Goal: Task Accomplishment & Management: Complete application form

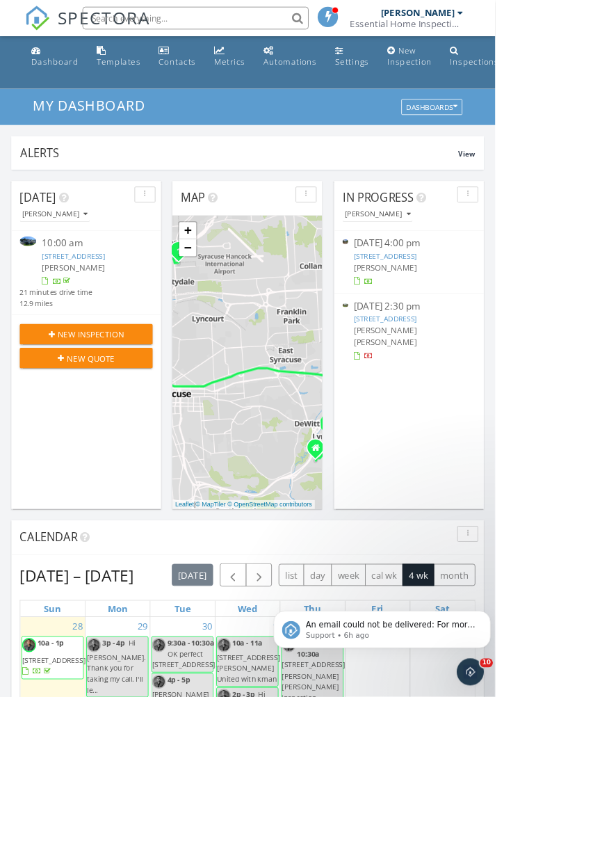
click at [153, 419] on div "New Inspection" at bounding box center [105, 411] width 141 height 15
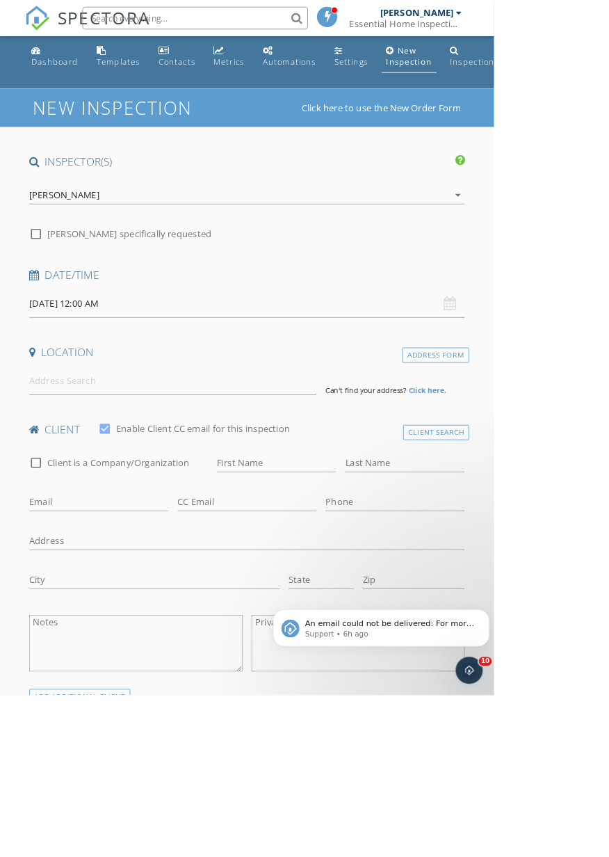
click at [236, 375] on input "[DATE] 12:00 AM" at bounding box center [304, 374] width 537 height 34
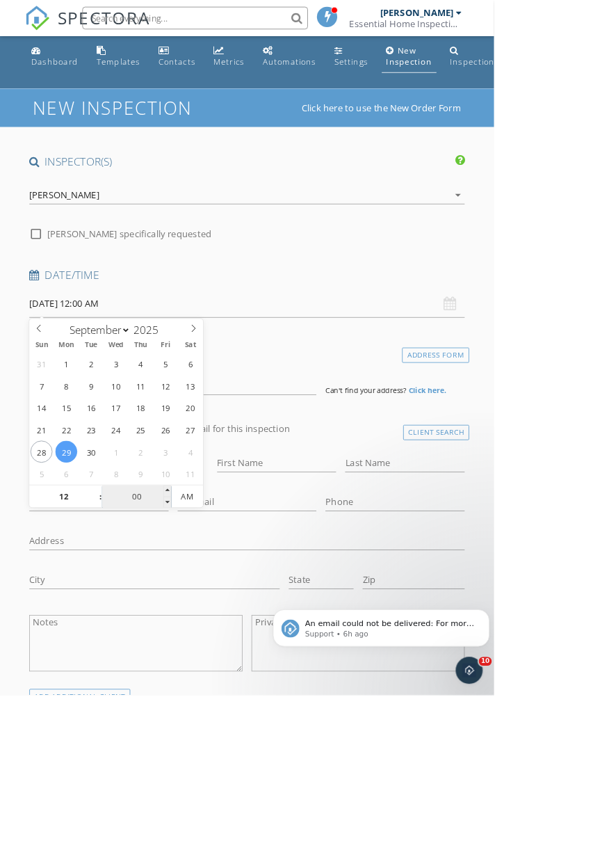
click at [167, 611] on input "00" at bounding box center [169, 613] width 86 height 28
click at [99, 615] on input "12" at bounding box center [79, 613] width 86 height 28
click at [233, 611] on span "AM" at bounding box center [230, 612] width 38 height 28
type input "03"
type input "09/29/2025 3:00 PM"
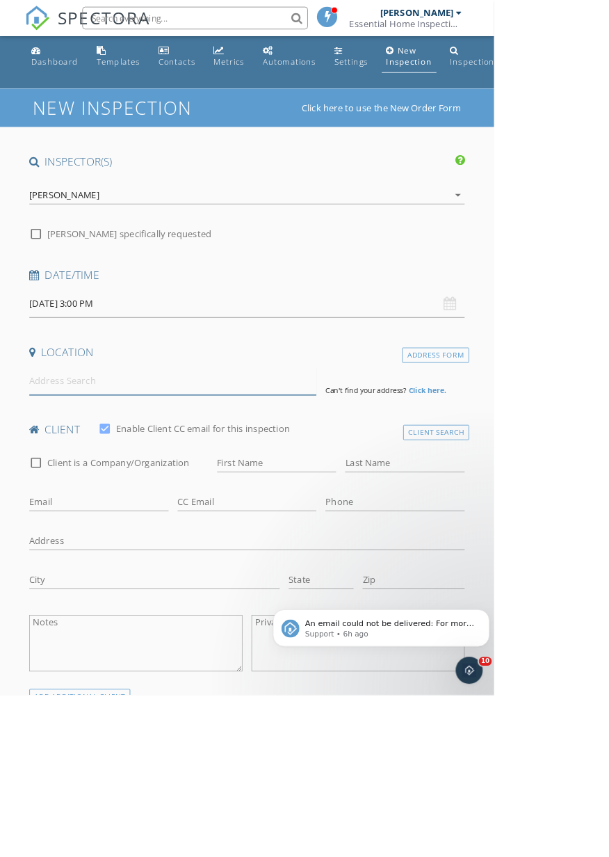
click at [252, 474] on input at bounding box center [213, 470] width 355 height 34
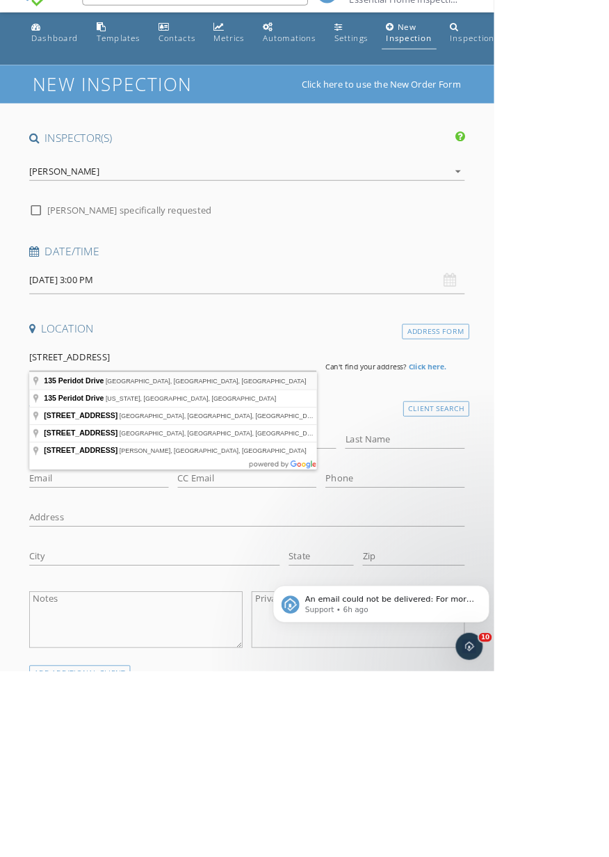
type input "135 Peridot Drive, Syracuse, NY, USA"
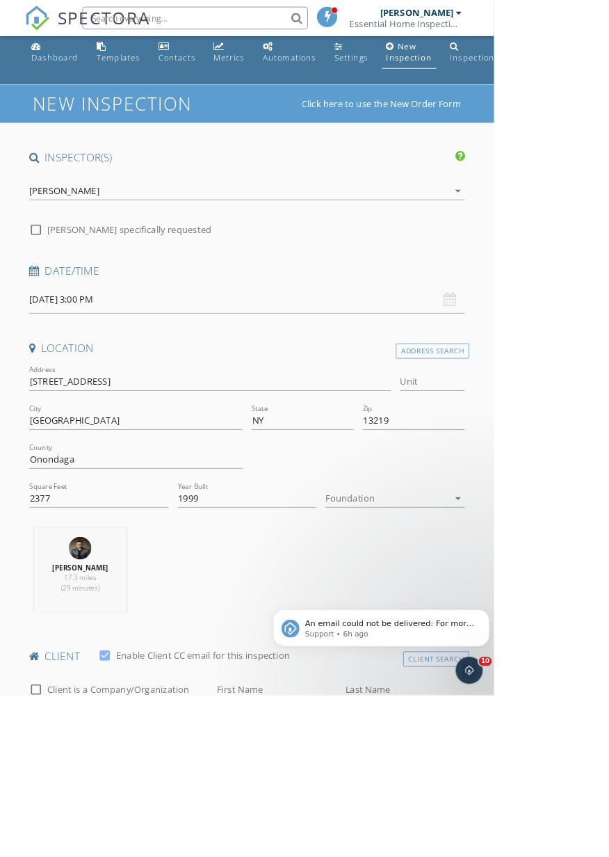
scroll to position [6, 0]
click at [136, 608] on input "2377" at bounding box center [122, 613] width 172 height 23
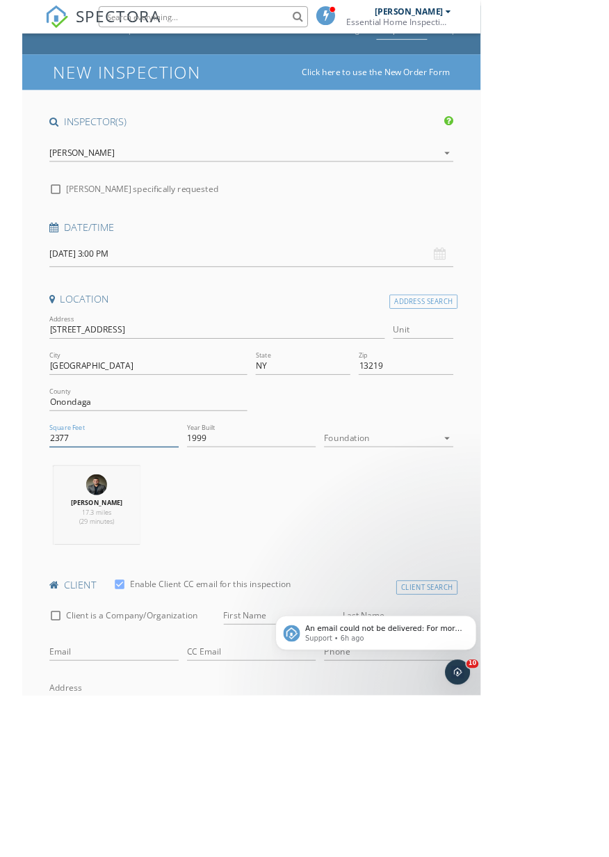
scroll to position [44, 0]
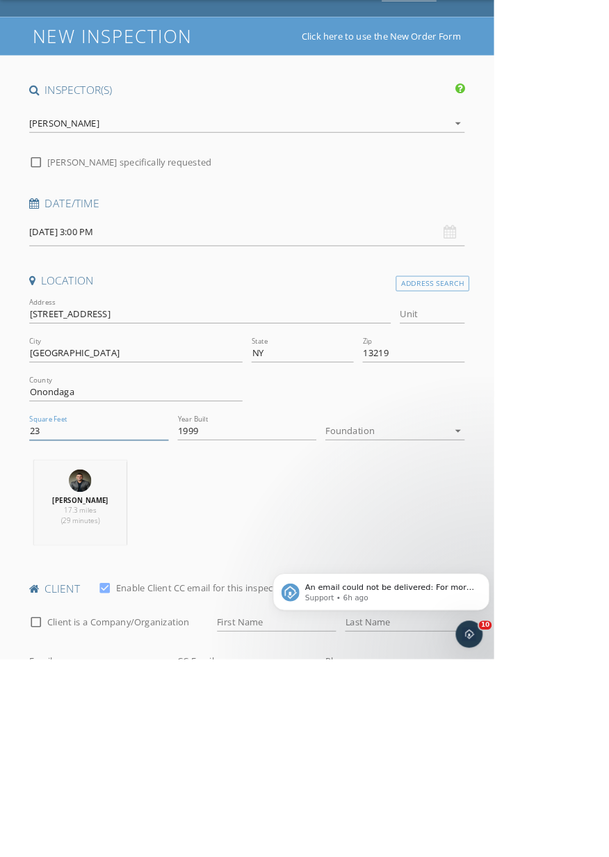
type input "2"
type input "3055"
click at [557, 583] on icon "arrow_drop_down" at bounding box center [564, 575] width 17 height 17
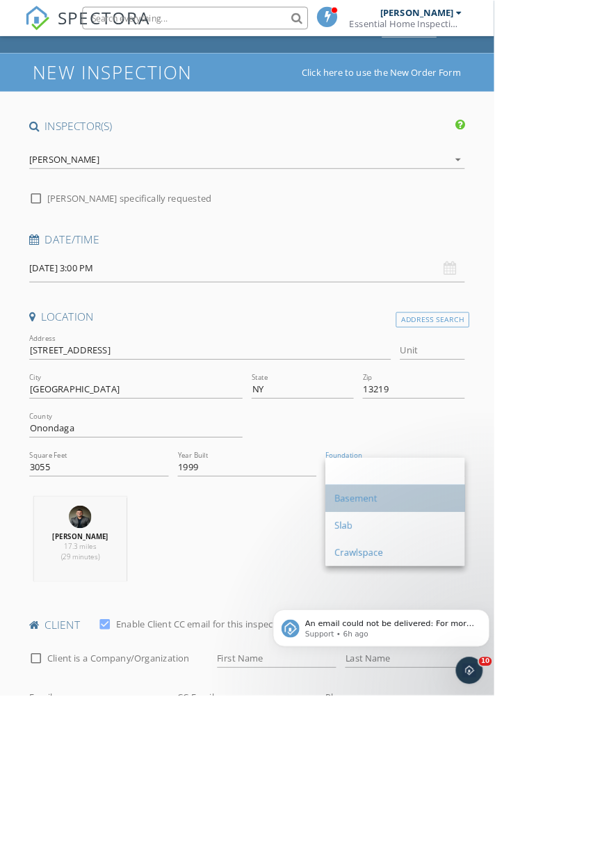
click at [465, 618] on div "Basement" at bounding box center [487, 614] width 150 height 17
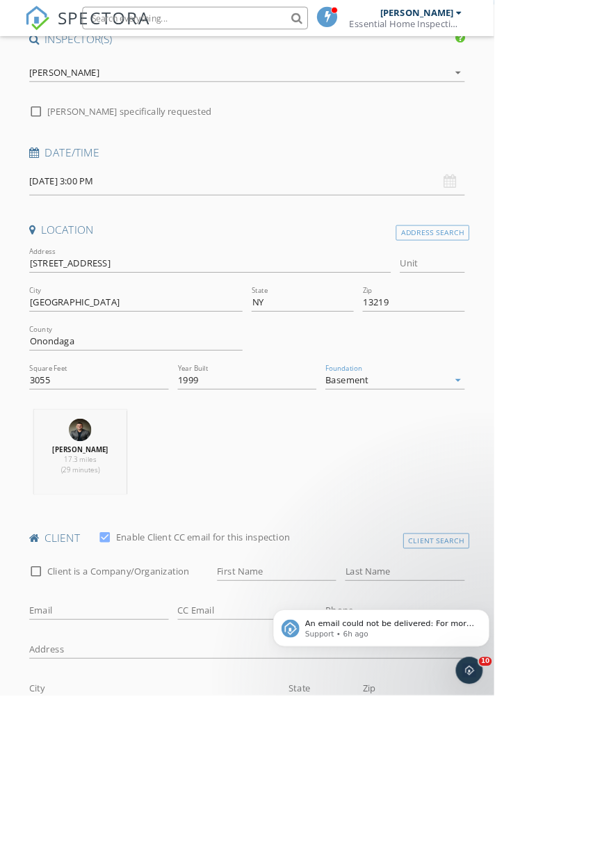
scroll to position [215, 0]
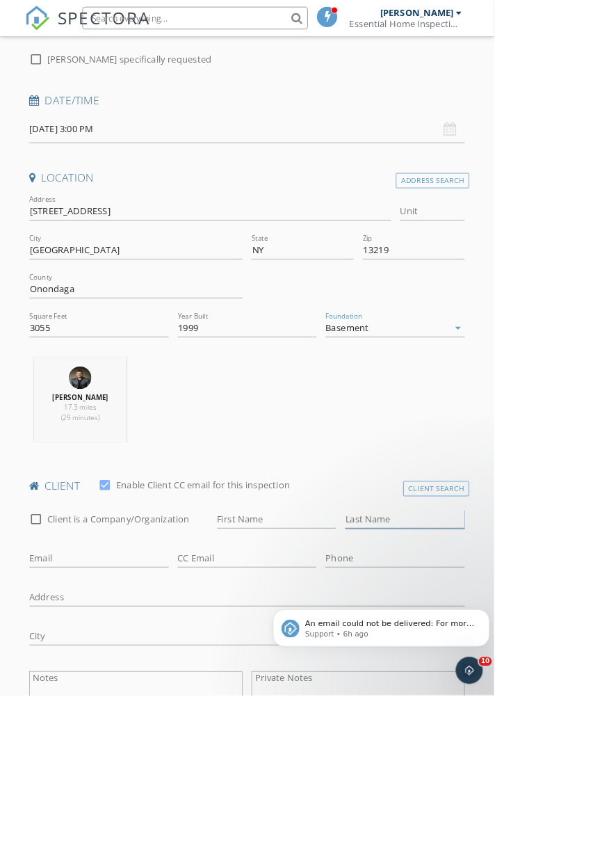
click at [479, 644] on input "Last Name" at bounding box center [499, 640] width 147 height 23
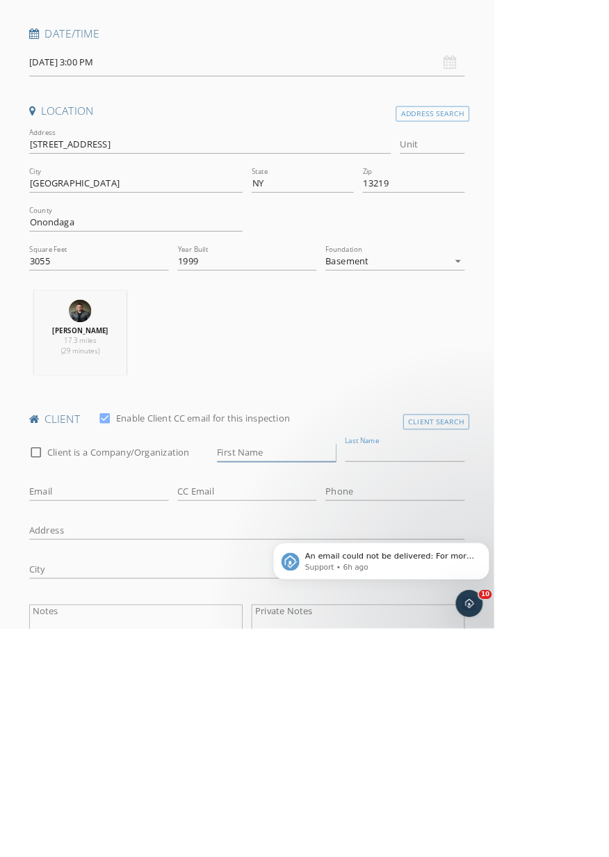
click at [353, 634] on input "First Name" at bounding box center [341, 640] width 147 height 23
type input "Amine"
click at [481, 641] on input "Last Name" at bounding box center [499, 640] width 147 height 23
type input "Hila"
click at [168, 689] on input "Email" at bounding box center [122, 688] width 172 height 23
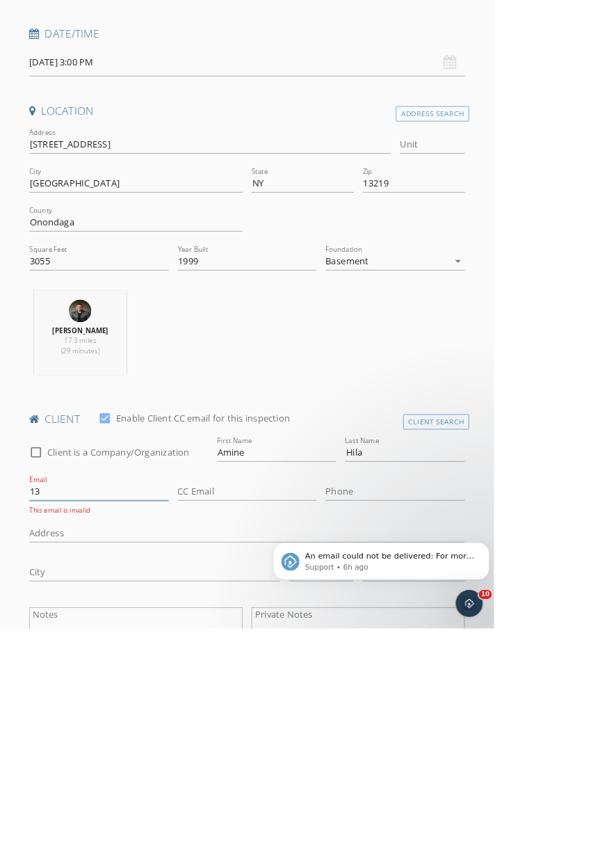
type input "1"
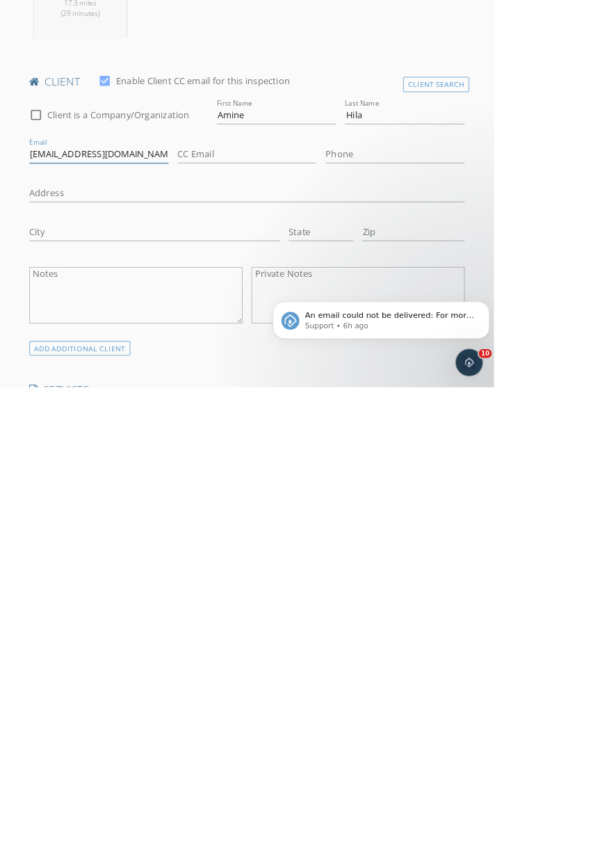
type input "Hilagi@hotmail.com"
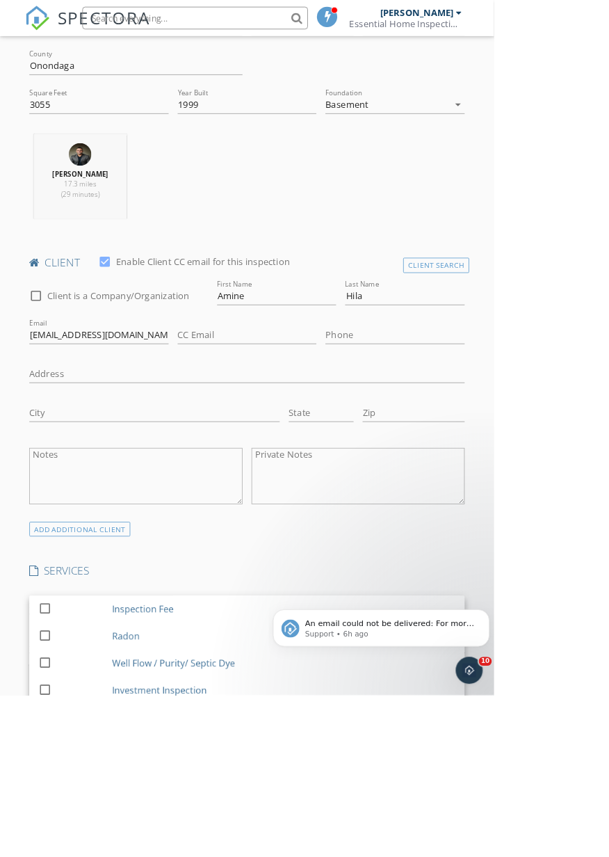
scroll to position [492, 0]
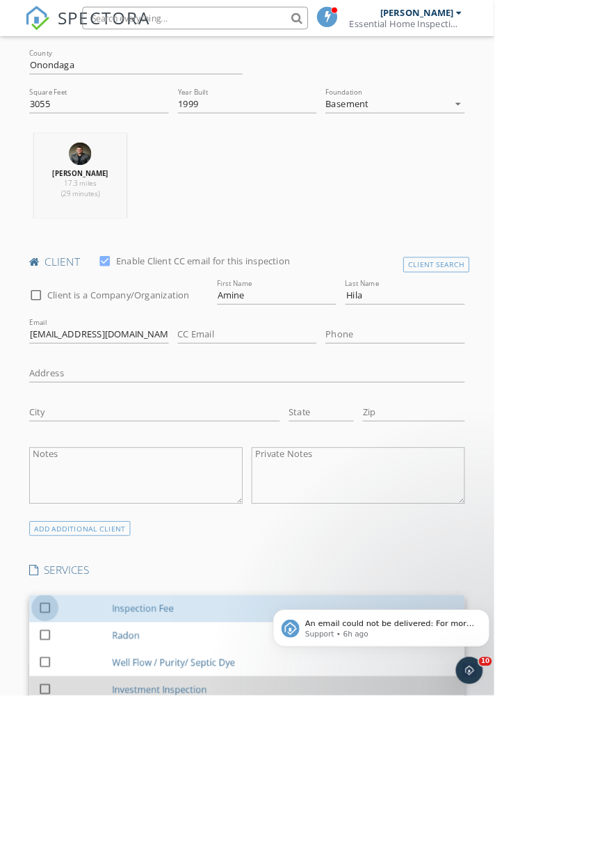
click at [63, 751] on div at bounding box center [56, 749] width 24 height 24
checkbox input "false"
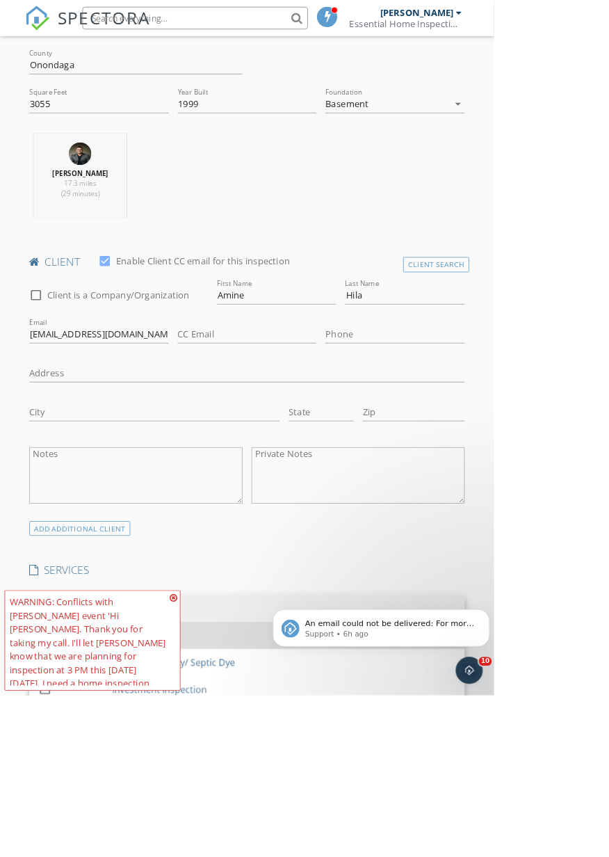
click at [61, 787] on div at bounding box center [56, 782] width 24 height 24
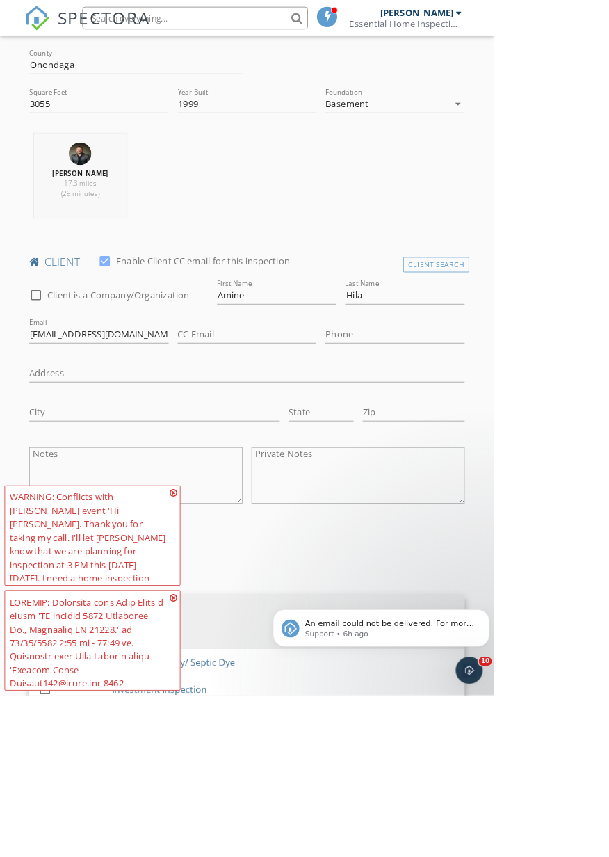
click at [214, 613] on icon at bounding box center [214, 607] width 10 height 11
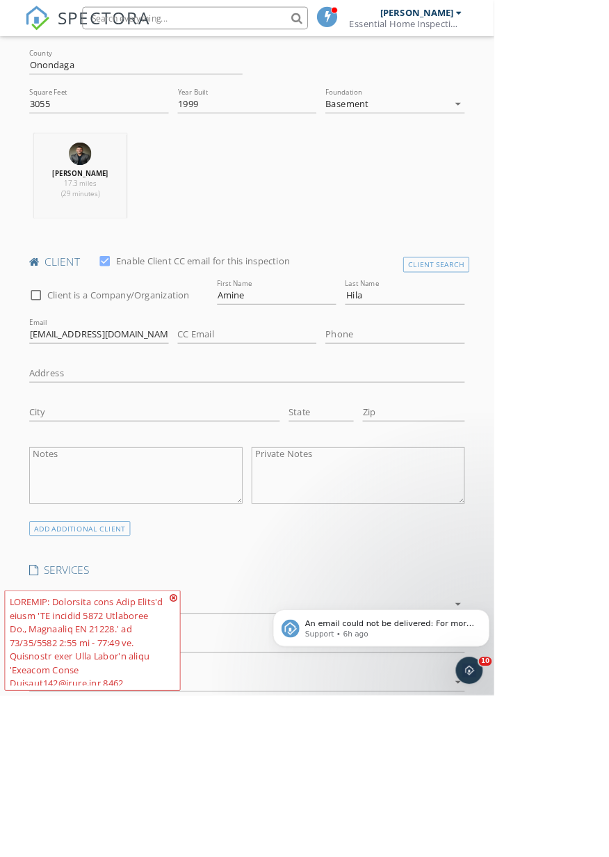
click at [215, 851] on div at bounding box center [114, 789] width 217 height 124
click at [215, 742] on icon at bounding box center [214, 736] width 10 height 11
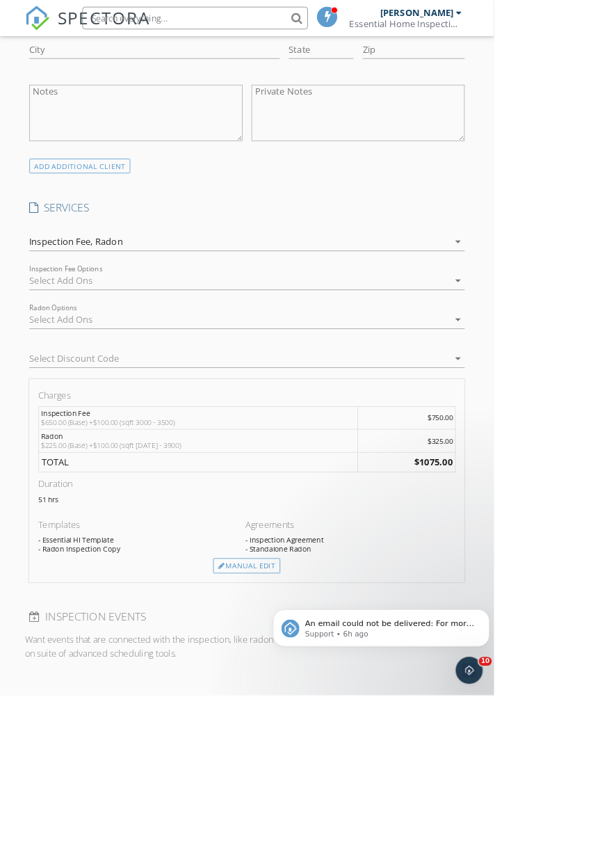
scroll to position [945, 0]
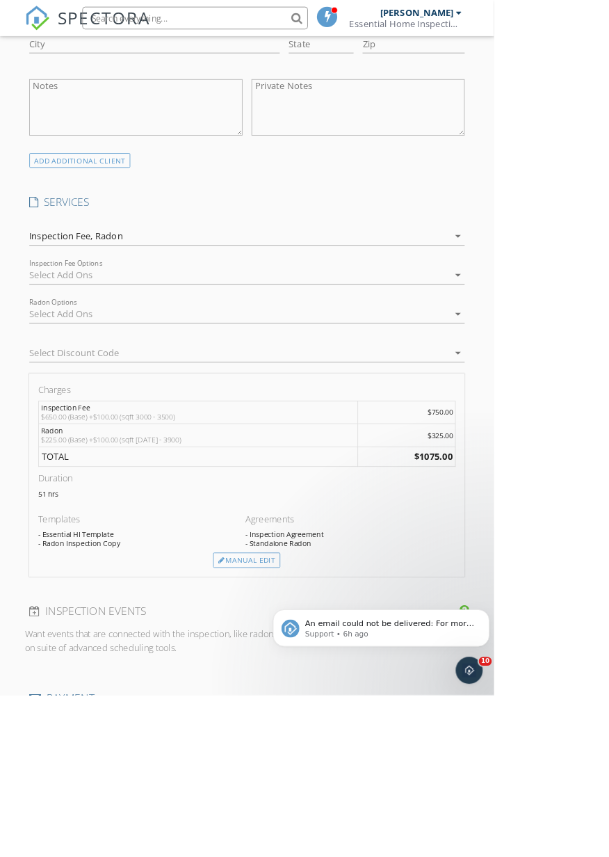
click at [324, 701] on div "Charges Inspection Fee $650.00 (Base) +$100.00 (sqft 3000 - 3500) $750.00 Radon…" at bounding box center [304, 585] width 537 height 251
click at [322, 689] on div "Manual Edit" at bounding box center [304, 690] width 83 height 19
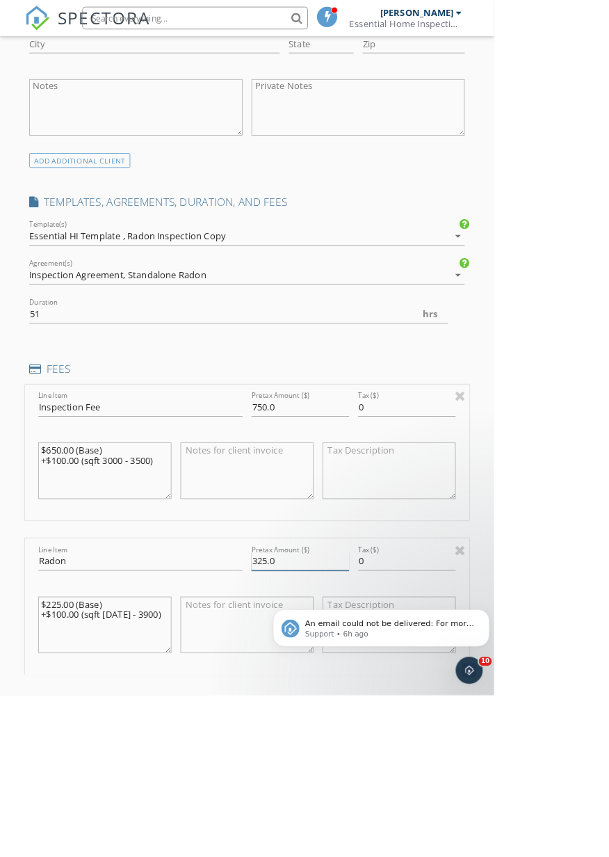
click at [328, 695] on input "325.0" at bounding box center [370, 691] width 120 height 23
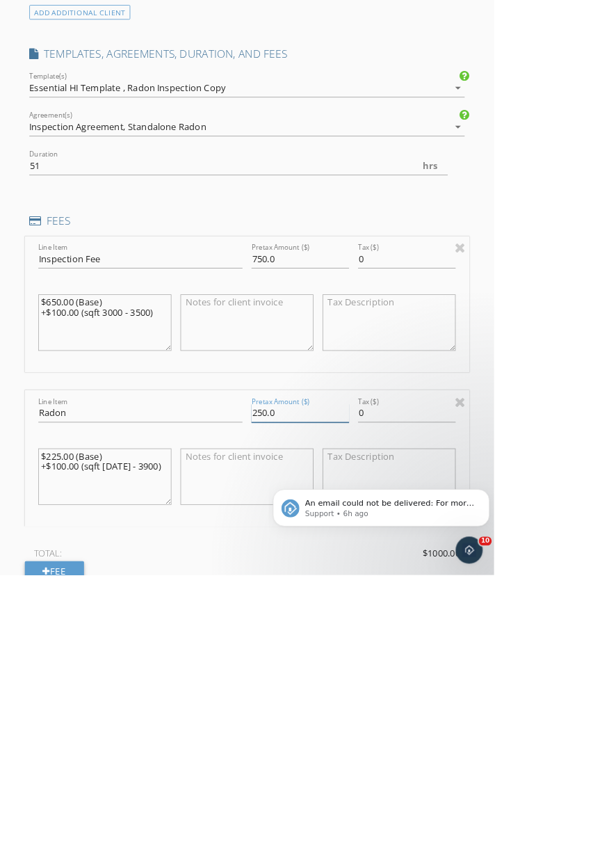
type input "250.0"
click at [336, 568] on textarea at bounding box center [305, 546] width 164 height 70
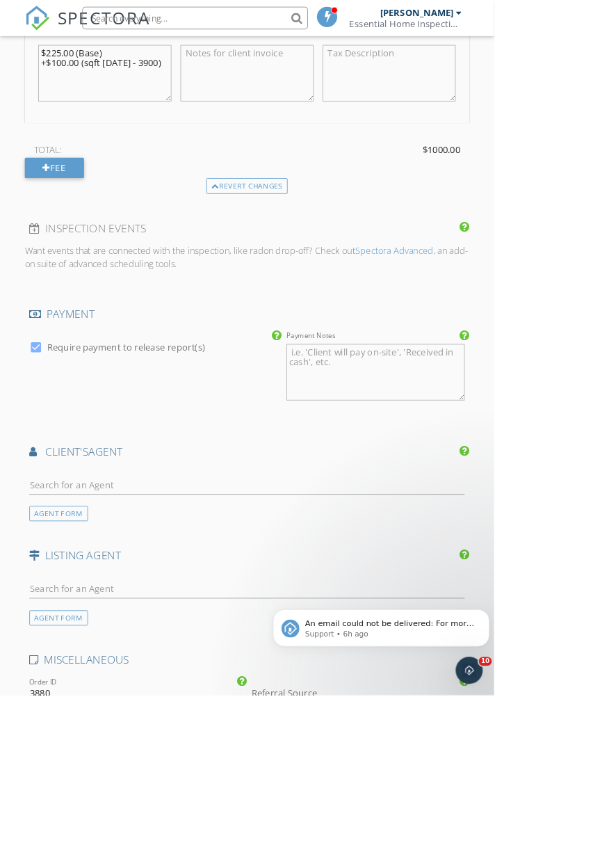
scroll to position [1630, 0]
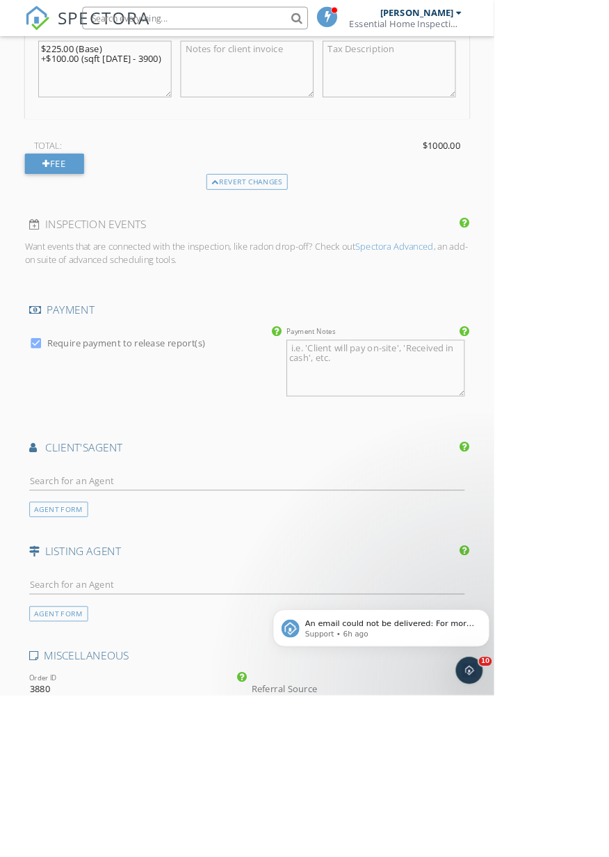
type textarea "$50 discount applied if paid in cash (greenbacks only 💸)"
click at [435, 582] on input "text" at bounding box center [304, 592] width 537 height 23
type input "Liz"
click at [424, 618] on li "Elizabeth Gaulin Hunt" at bounding box center [305, 623] width 536 height 39
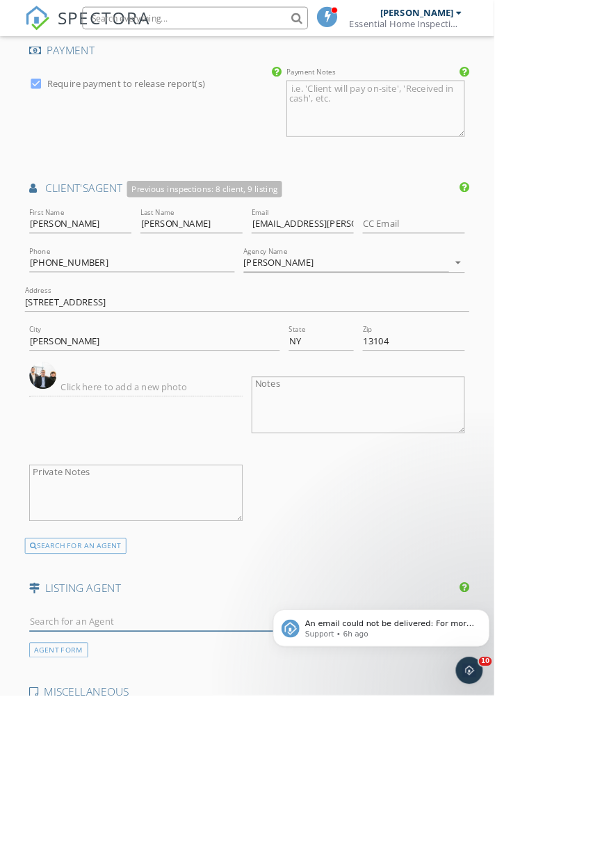
click at [287, 767] on input "text" at bounding box center [304, 766] width 537 height 23
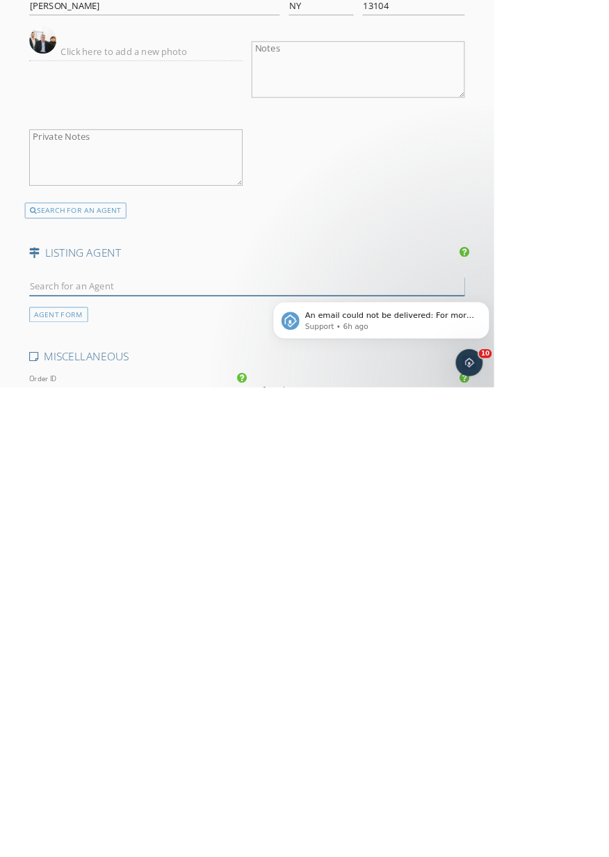
scroll to position [1997, 0]
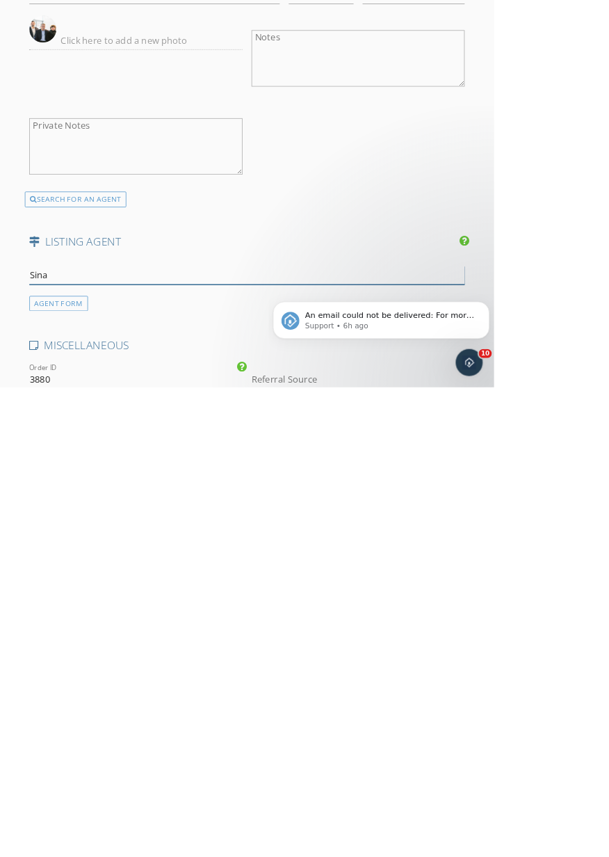
type input "Sinay"
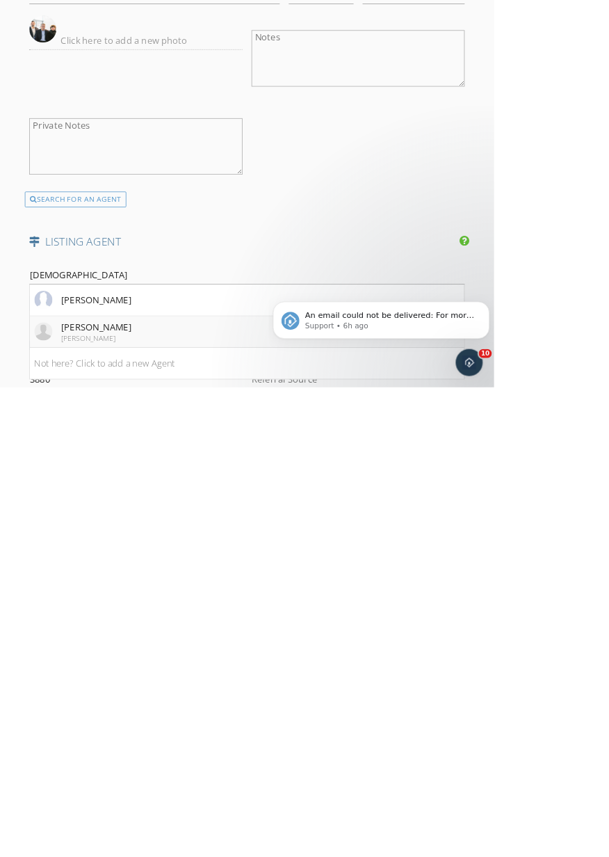
click at [177, 788] on li "Nick Sinay Hunt" at bounding box center [305, 788] width 536 height 39
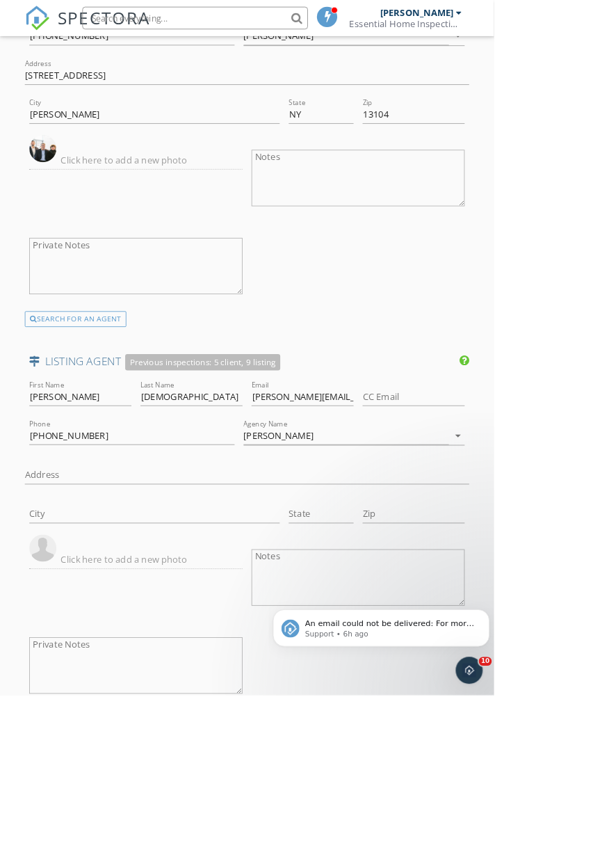
scroll to position [2251, 0]
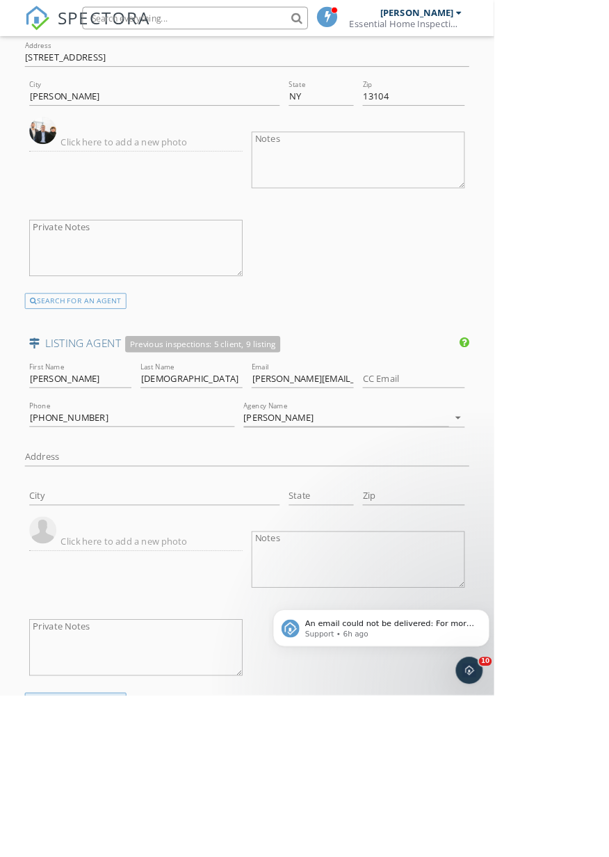
click at [145, 856] on div "SEARCH FOR AN AGENT" at bounding box center [93, 863] width 125 height 19
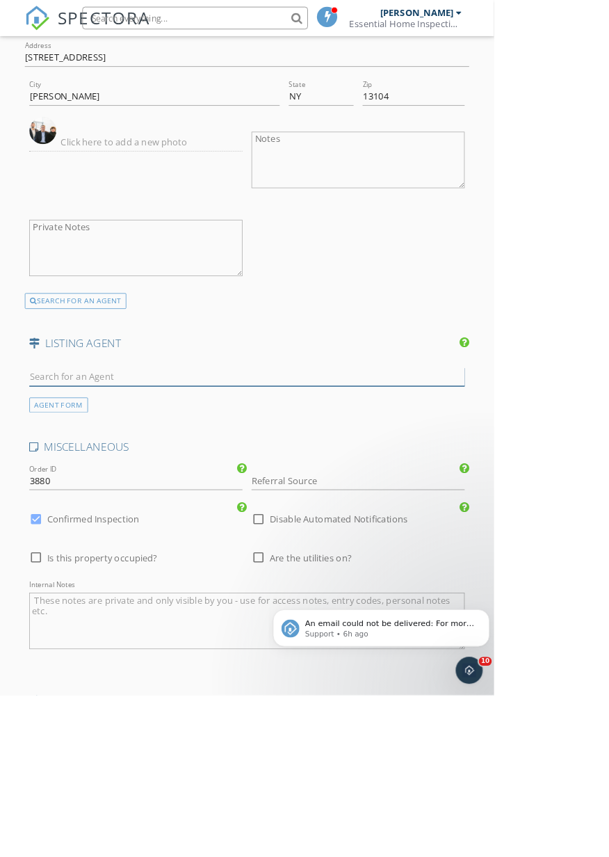
click at [203, 464] on input "text" at bounding box center [304, 464] width 537 height 23
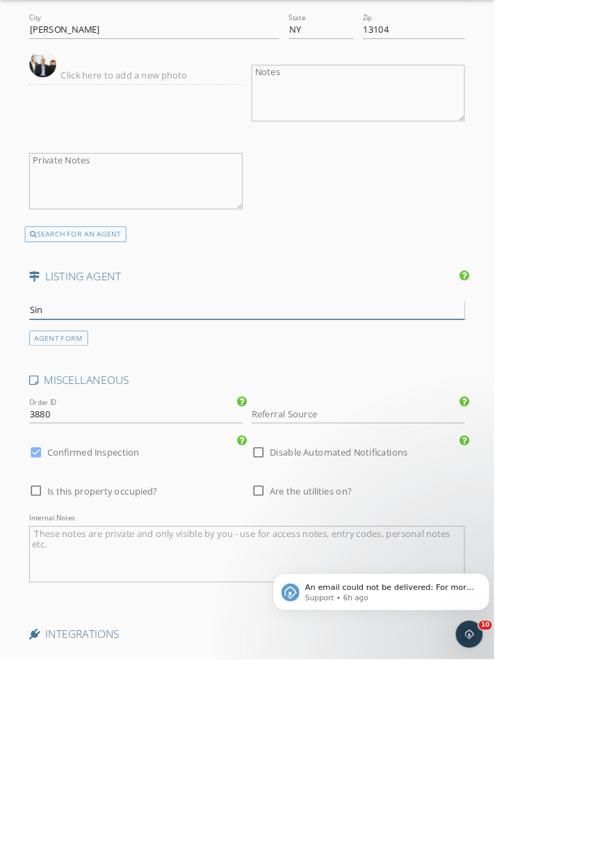
type input "Sina"
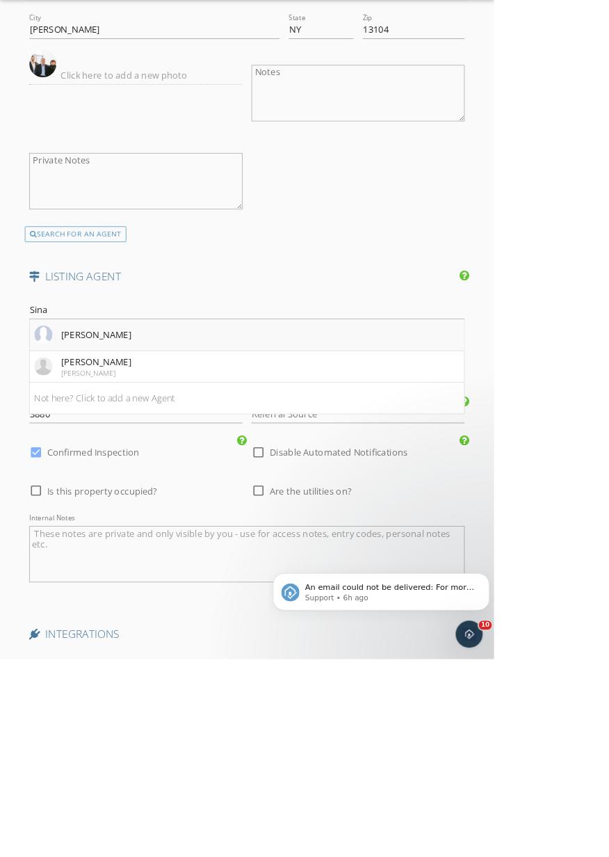
click at [181, 460] on li "Nick Sinay" at bounding box center [305, 457] width 536 height 39
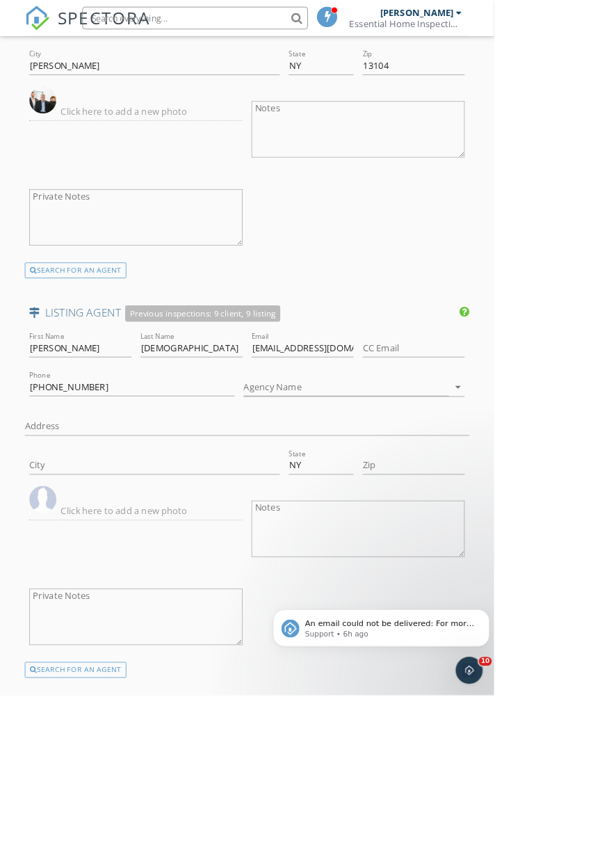
click at [147, 829] on div "SEARCH FOR AN AGENT" at bounding box center [93, 825] width 125 height 19
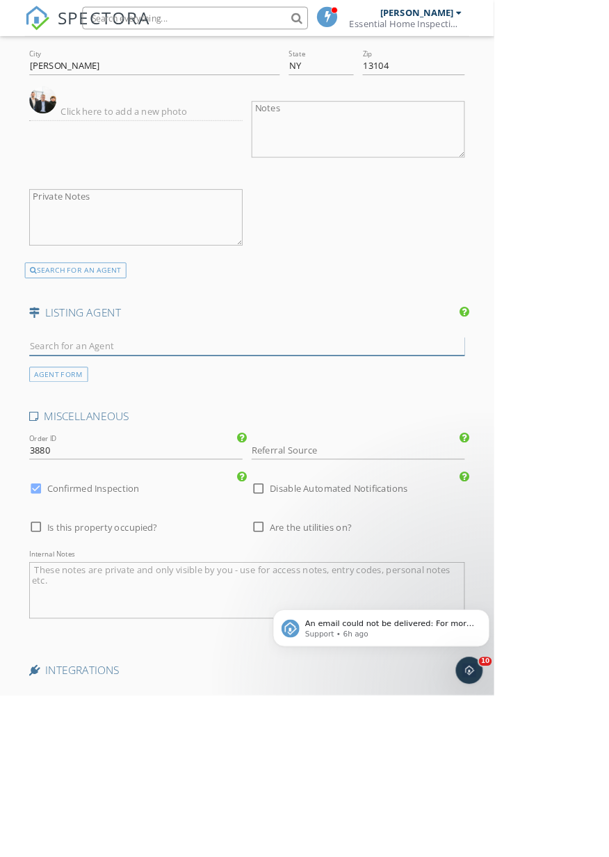
click at [223, 429] on input "text" at bounding box center [304, 426] width 537 height 23
type input "Sinay"
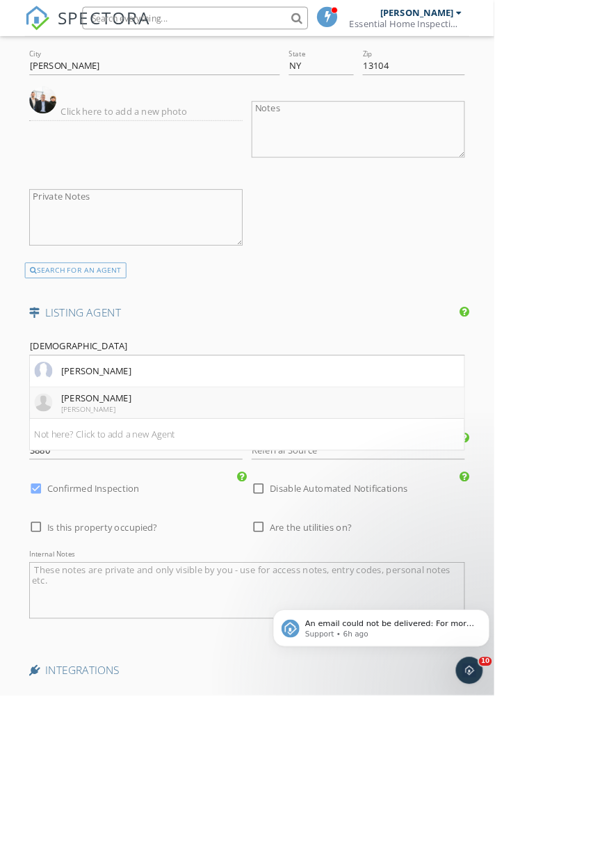
click at [240, 488] on li "Nick Sinay Hunt" at bounding box center [305, 496] width 536 height 39
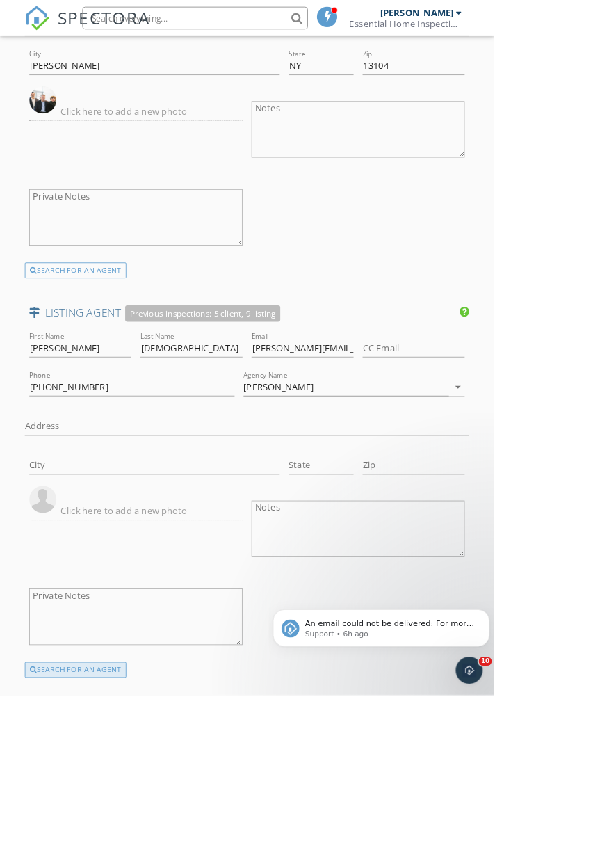
click at [121, 829] on div "SEARCH FOR AN AGENT" at bounding box center [93, 825] width 125 height 19
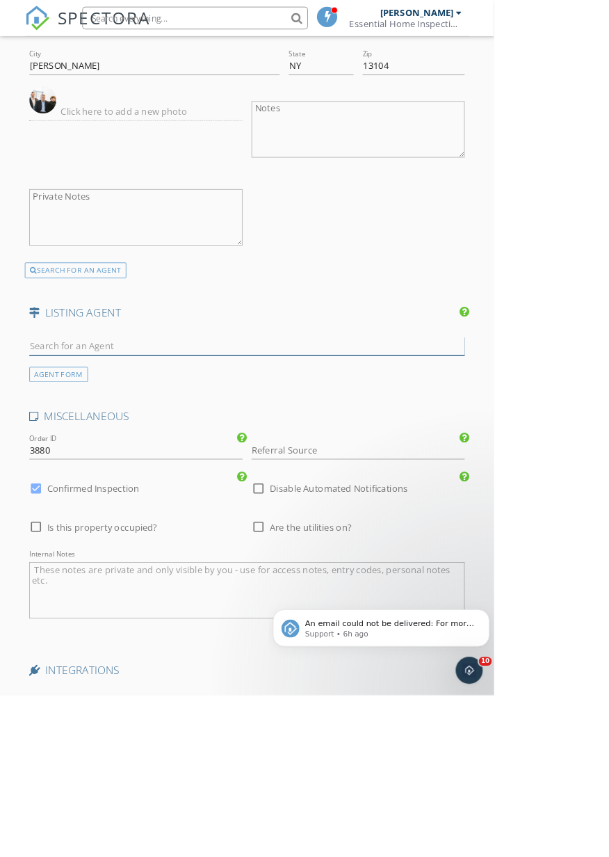
click at [198, 433] on input "text" at bounding box center [304, 426] width 537 height 23
click at [204, 428] on input "text" at bounding box center [304, 426] width 537 height 23
type input "Sinay"
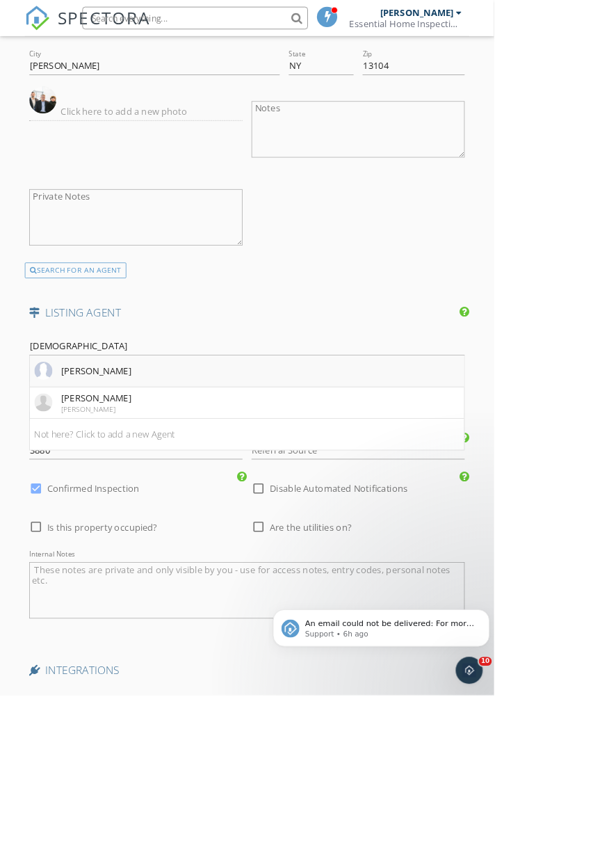
click at [207, 459] on li "Nick Sinay" at bounding box center [305, 457] width 536 height 39
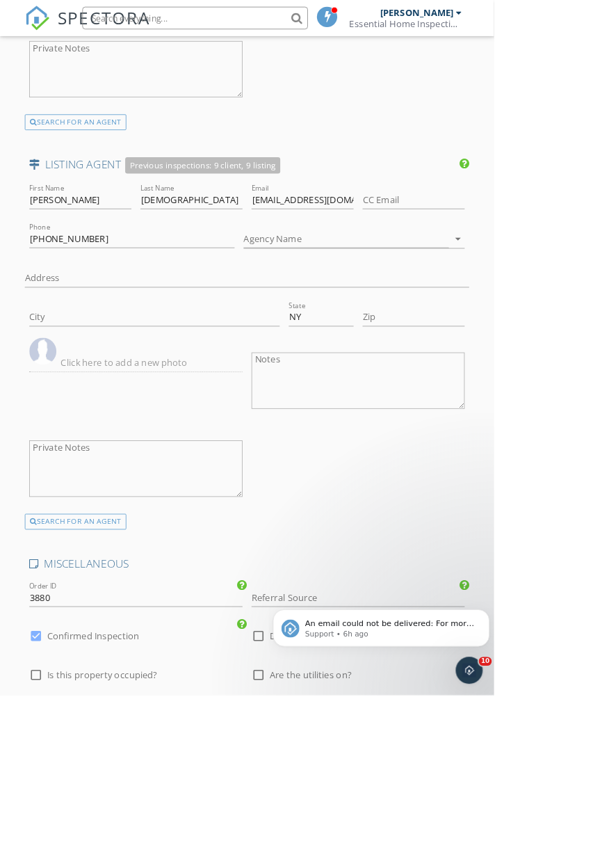
scroll to position [2474, 0]
click at [319, 826] on div at bounding box center [319, 829] width 24 height 24
checkbox input "true"
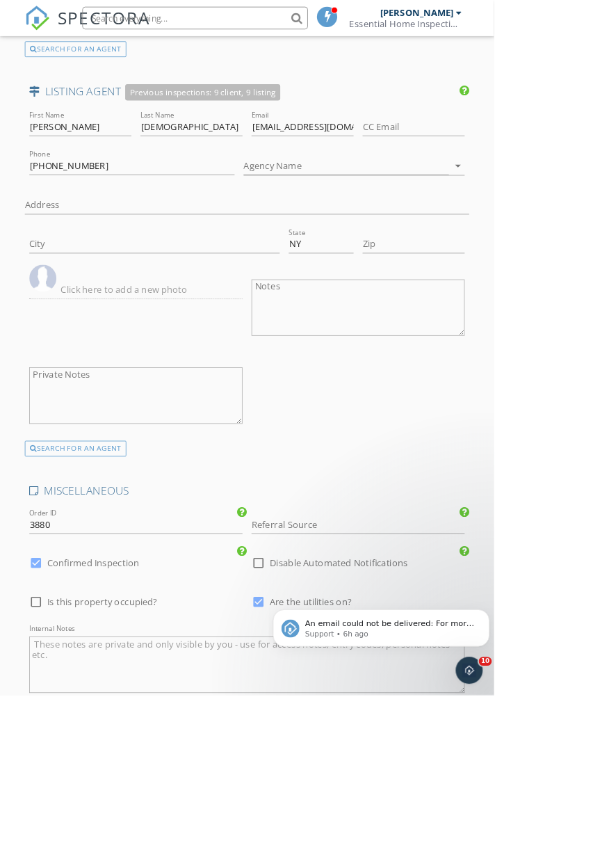
scroll to position [2561, 0]
checkbox input "true"
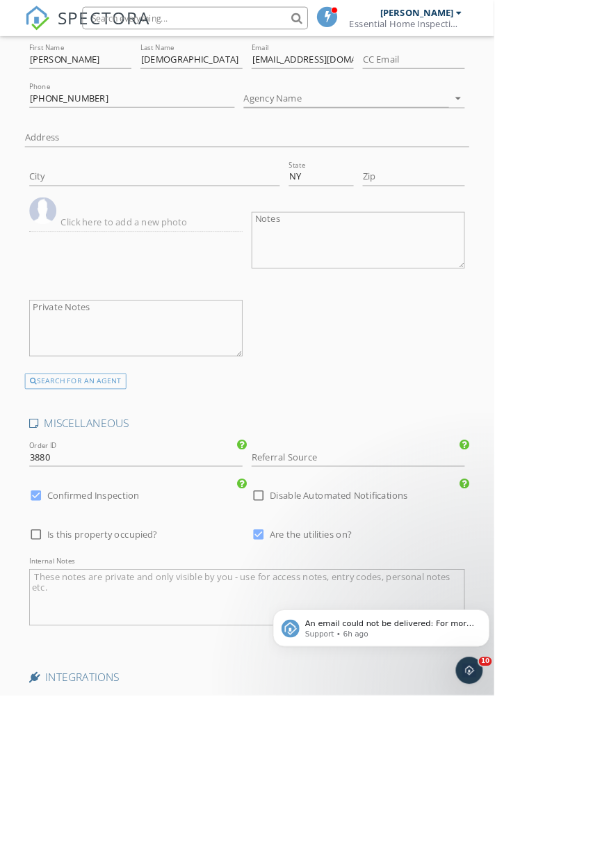
scroll to position [2657, 0]
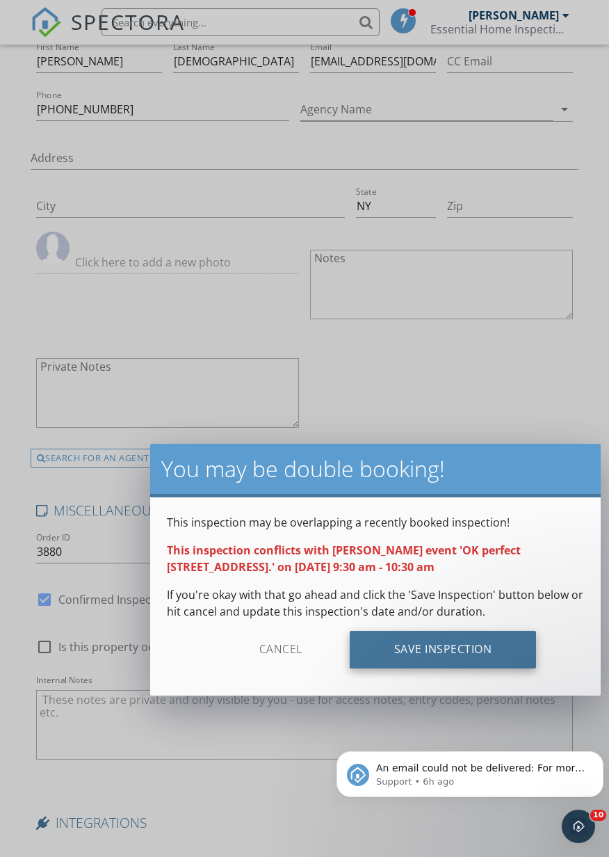
click at [448, 655] on div "Save Inspection" at bounding box center [443, 650] width 187 height 38
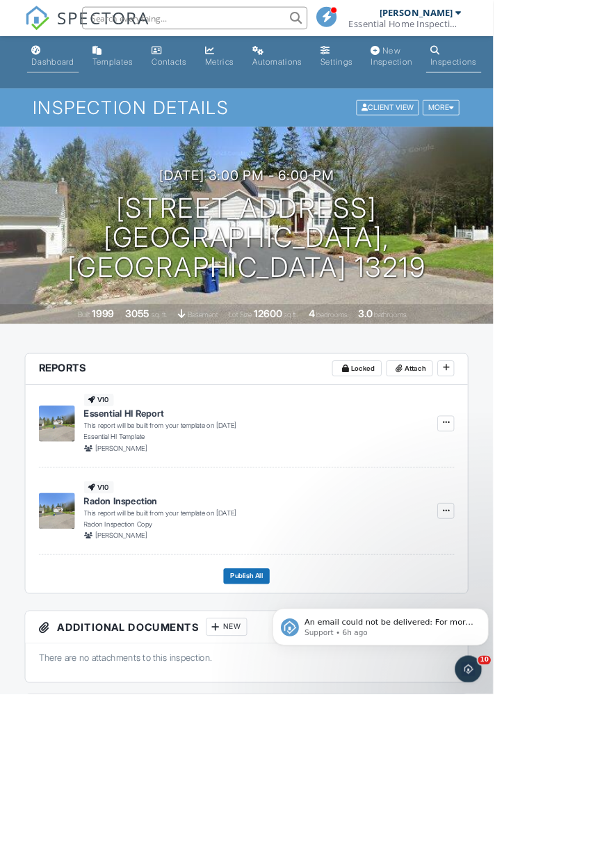
click at [73, 63] on link "Dashboard" at bounding box center [65, 70] width 64 height 40
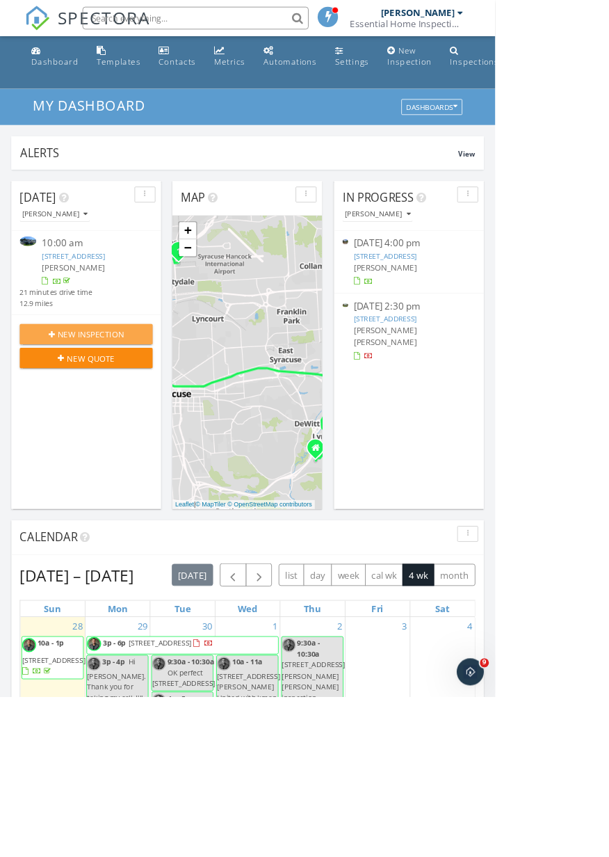
click at [160, 419] on div "New Inspection" at bounding box center [105, 411] width 141 height 15
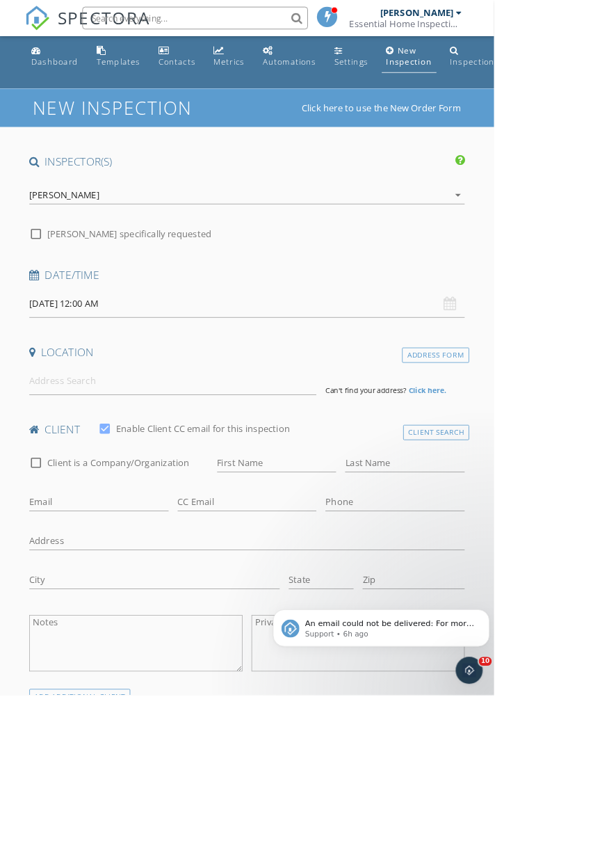
click at [266, 474] on input at bounding box center [213, 470] width 355 height 34
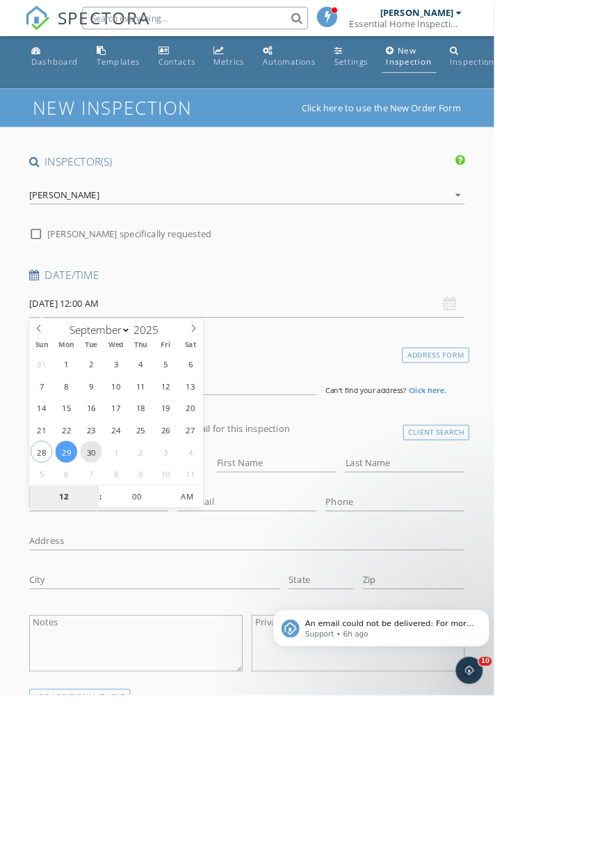
type input "09/30/2025 12:00 AM"
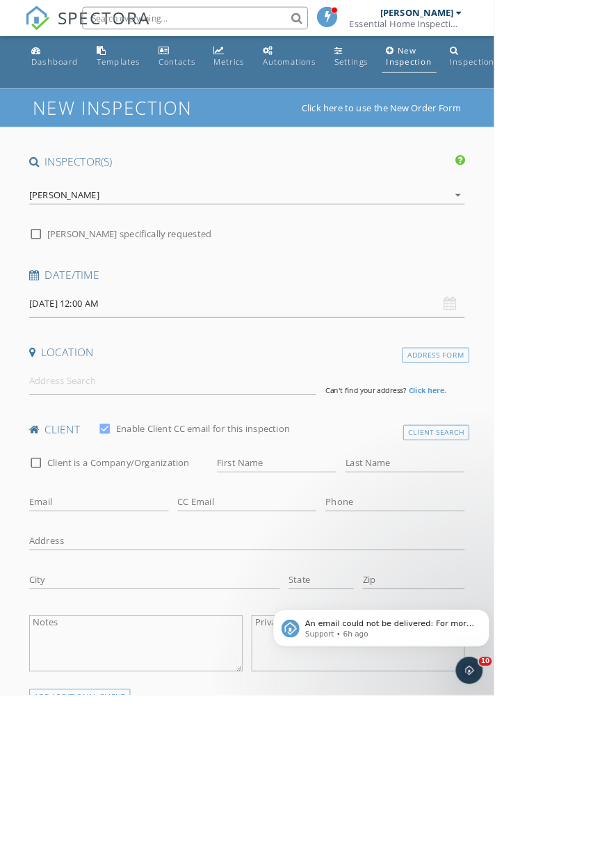
click at [336, 344] on h4 "Date/Time" at bounding box center [304, 339] width 537 height 18
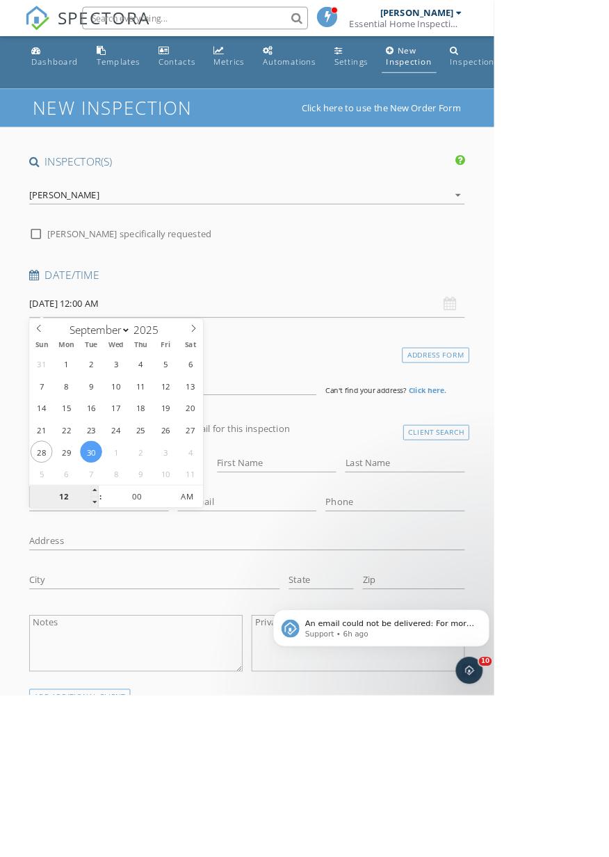
click at [83, 613] on input "12" at bounding box center [79, 613] width 86 height 28
click at [167, 621] on input "00" at bounding box center [169, 613] width 86 height 28
type input "09"
type input "09/30/2025 9:00 AM"
type input "30"
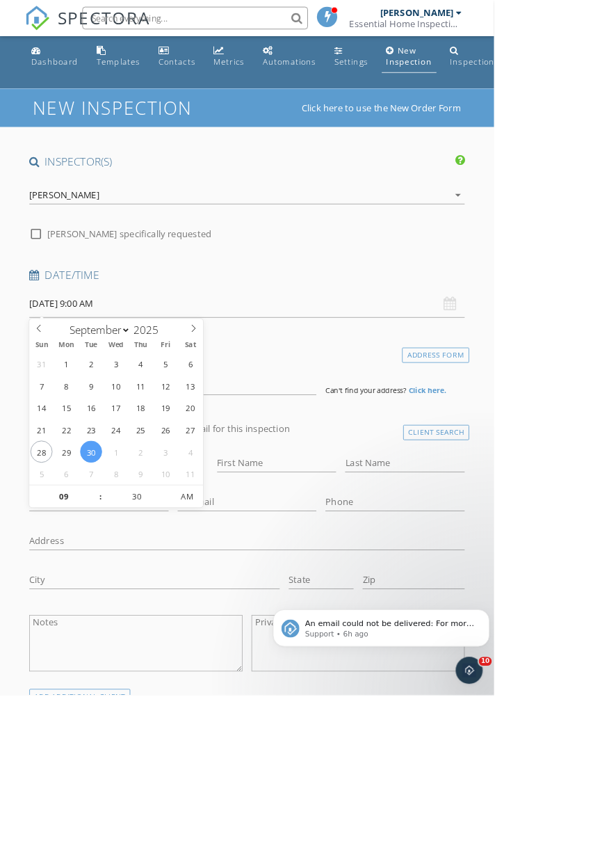
type input "[DATE] 9:30 AM"
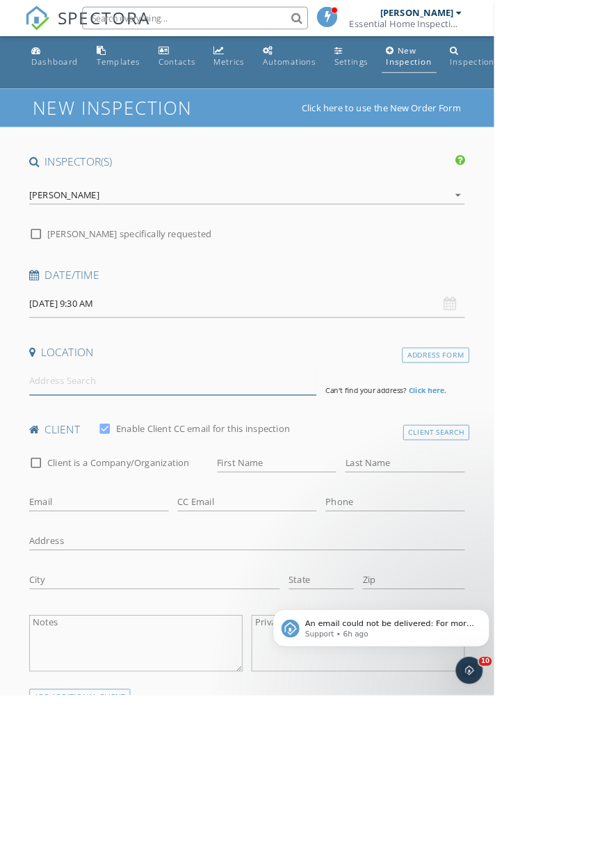
click at [156, 481] on input at bounding box center [213, 470] width 355 height 34
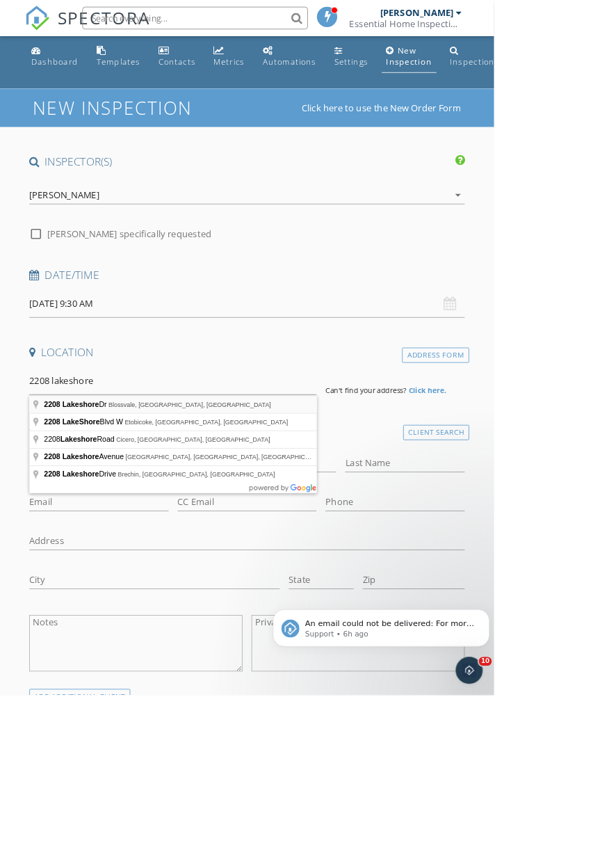
type input "2208 Lakeshore Dr, Blossvale, NY, USA"
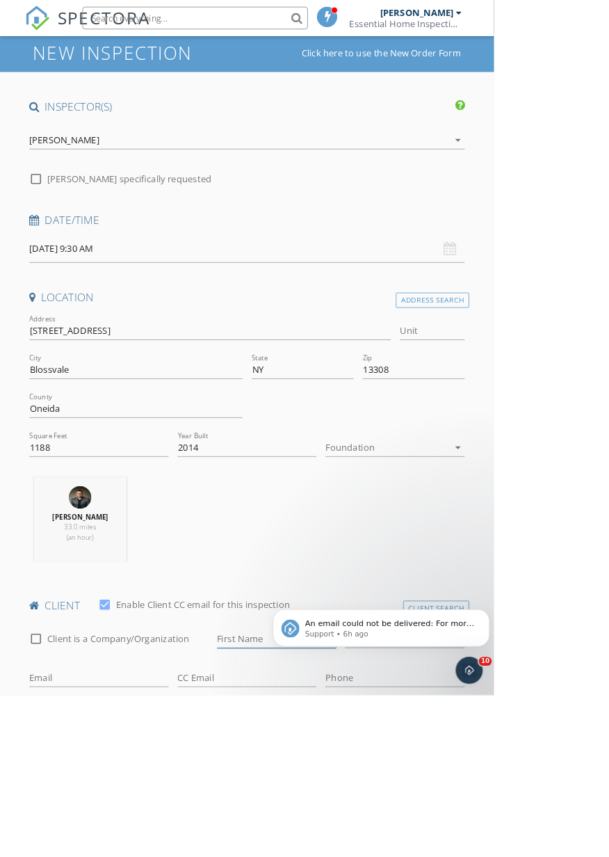
click at [335, 785] on input "First Name" at bounding box center [341, 787] width 147 height 23
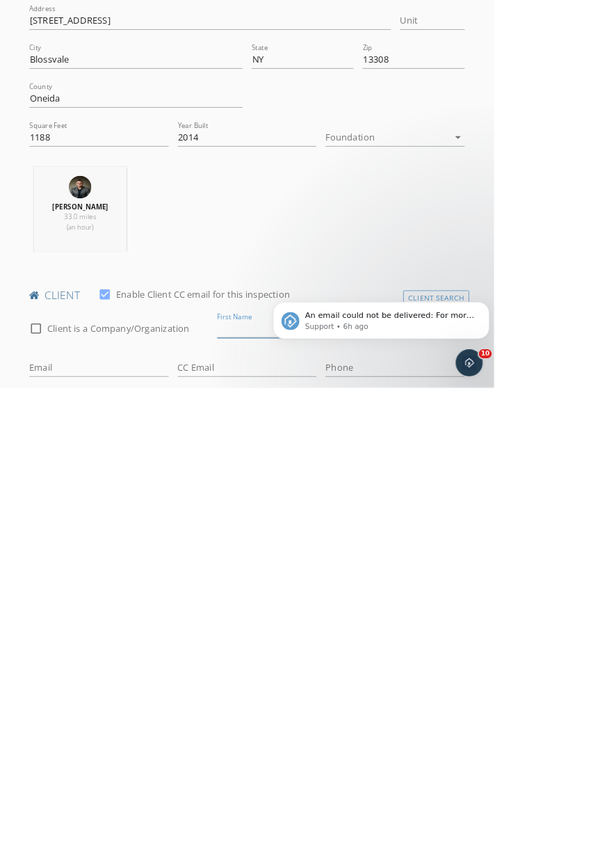
scroll to position [96, 0]
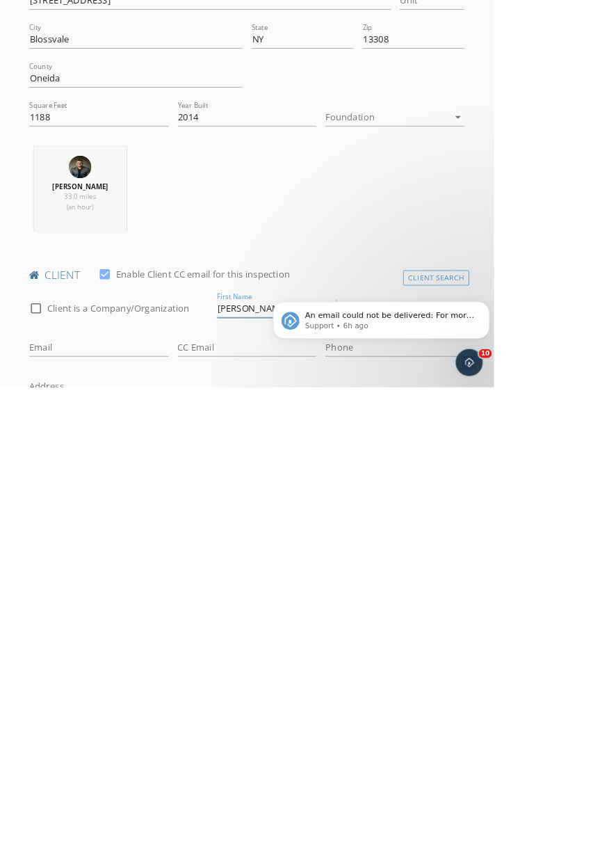
type input "[PERSON_NAME]"
click at [477, 757] on input "Last Name" at bounding box center [499, 759] width 147 height 23
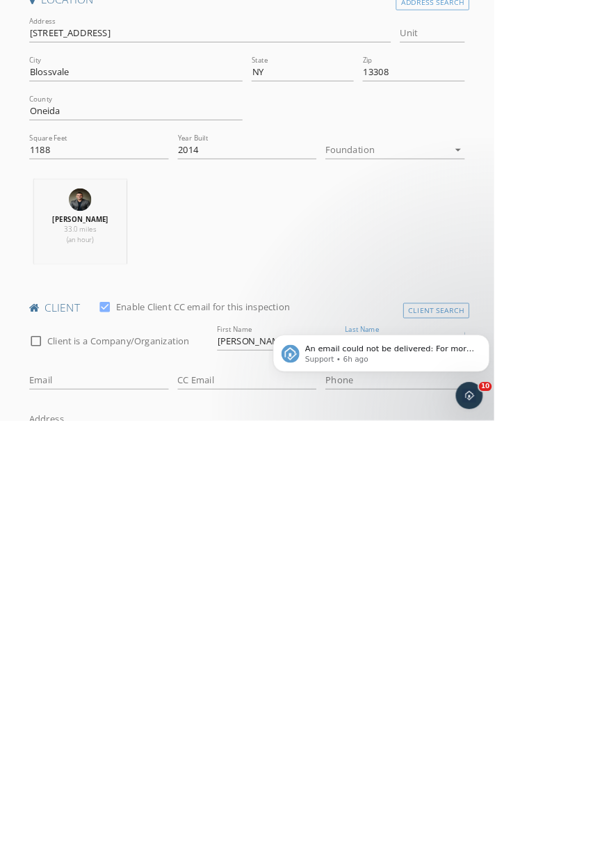
type input "[PERSON_NAME]"
click at [158, 807] on input "Email" at bounding box center [122, 807] width 172 height 23
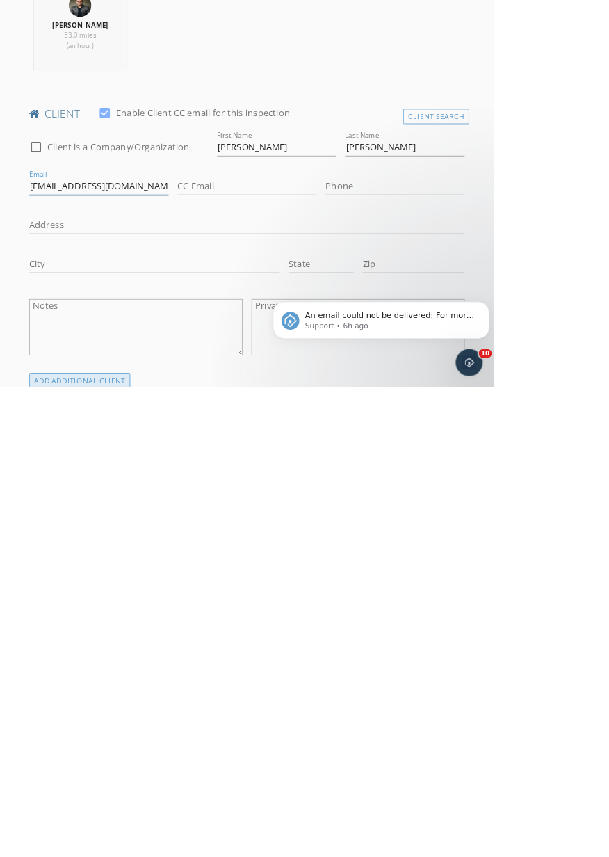
type input "Chrisdugan291@gmail.com"
click at [143, 846] on div "ADD ADDITIONAL client" at bounding box center [98, 848] width 125 height 19
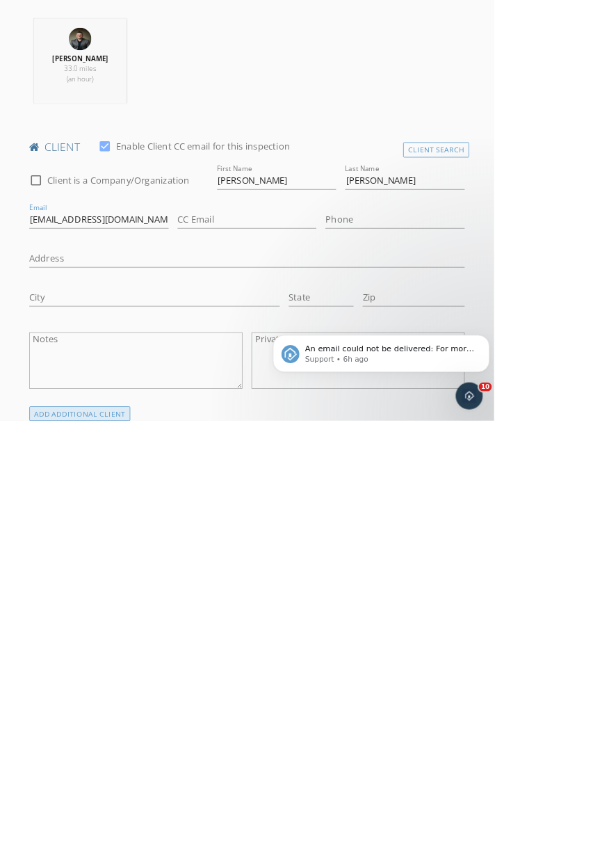
scroll to position [294, 0]
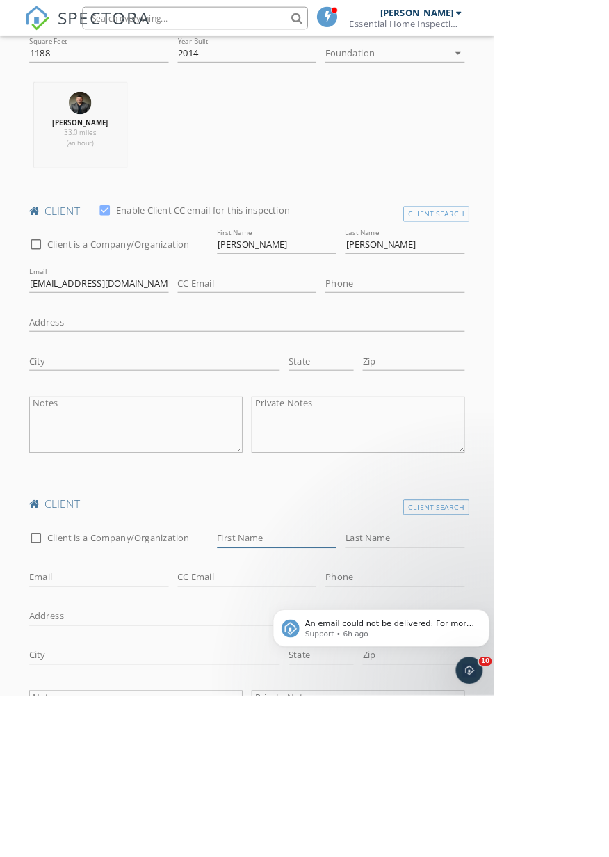
click at [334, 653] on input "First Name" at bounding box center [341, 663] width 147 height 23
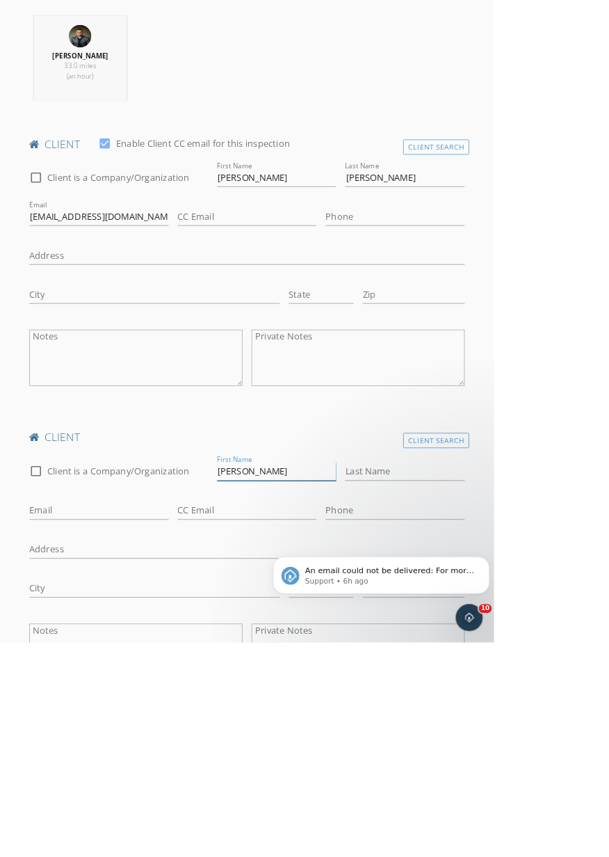
type input "[PERSON_NAME]"
click at [493, 645] on input "Last Name" at bounding box center [499, 646] width 147 height 23
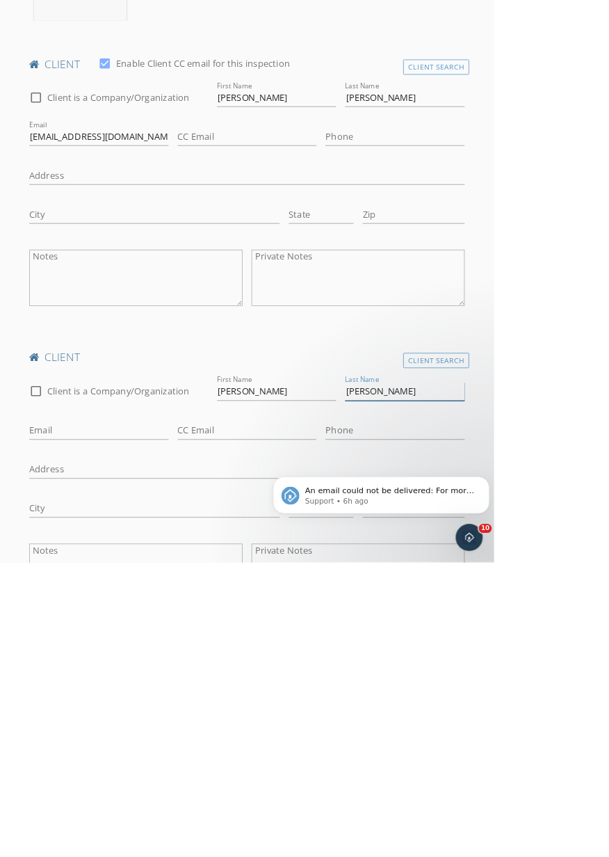
type input "[PERSON_NAME]"
click at [140, 698] on input "Email" at bounding box center [122, 694] width 172 height 23
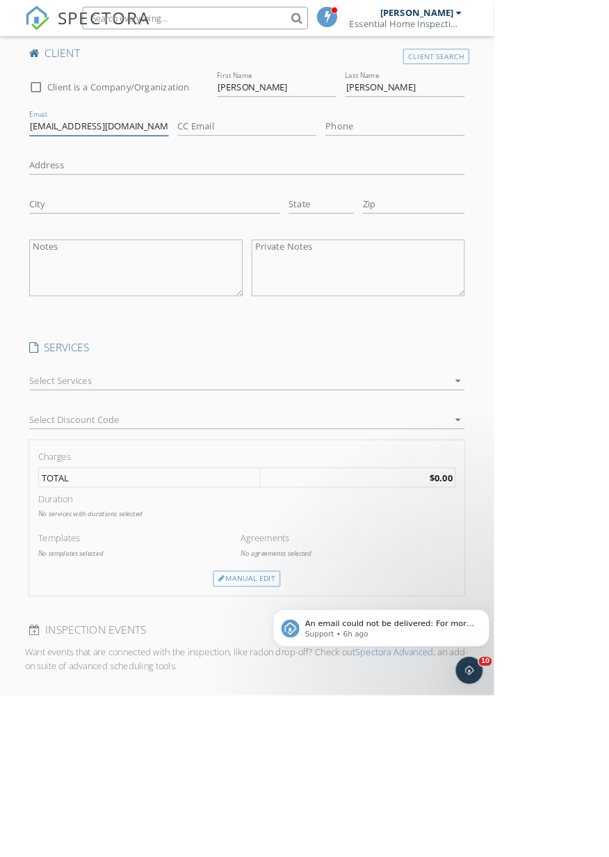
scroll to position [1111, 0]
type input "Rebeccadugan2020@gmail.com"
click at [561, 467] on icon "arrow_drop_down" at bounding box center [564, 467] width 17 height 17
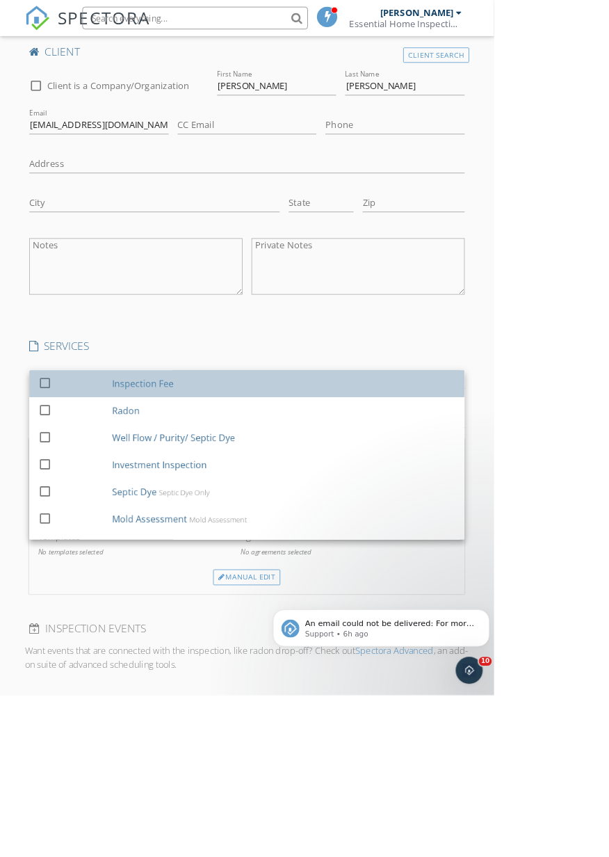
click at [67, 463] on div "check_box_outline_blank" at bounding box center [58, 474] width 22 height 28
checkbox input "false"
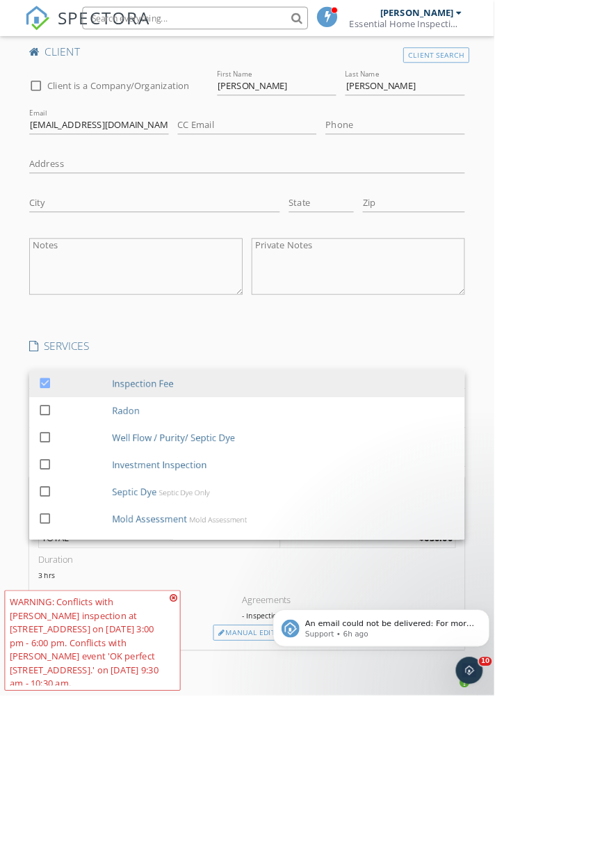
click at [211, 742] on icon at bounding box center [214, 736] width 10 height 11
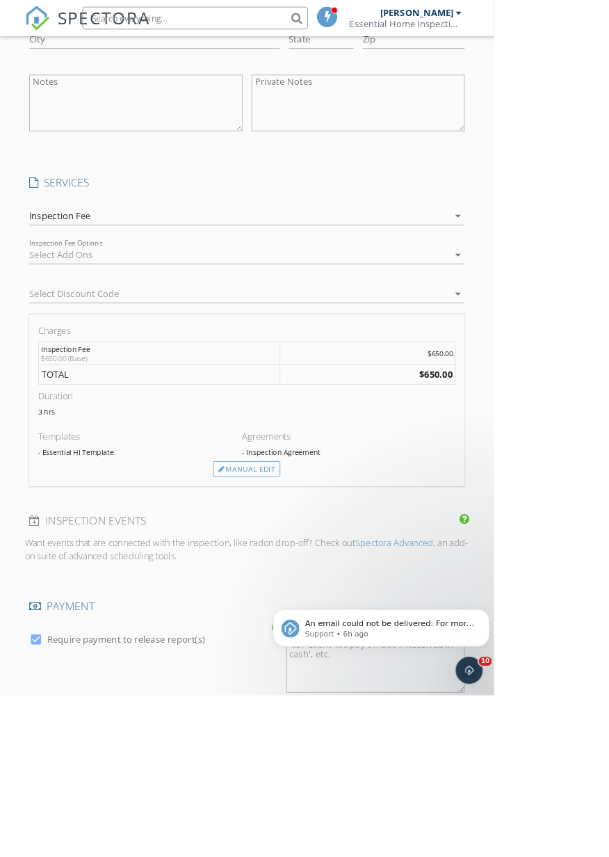
scroll to position [1313, 0]
click at [323, 583] on div "Manual Edit" at bounding box center [304, 577] width 83 height 19
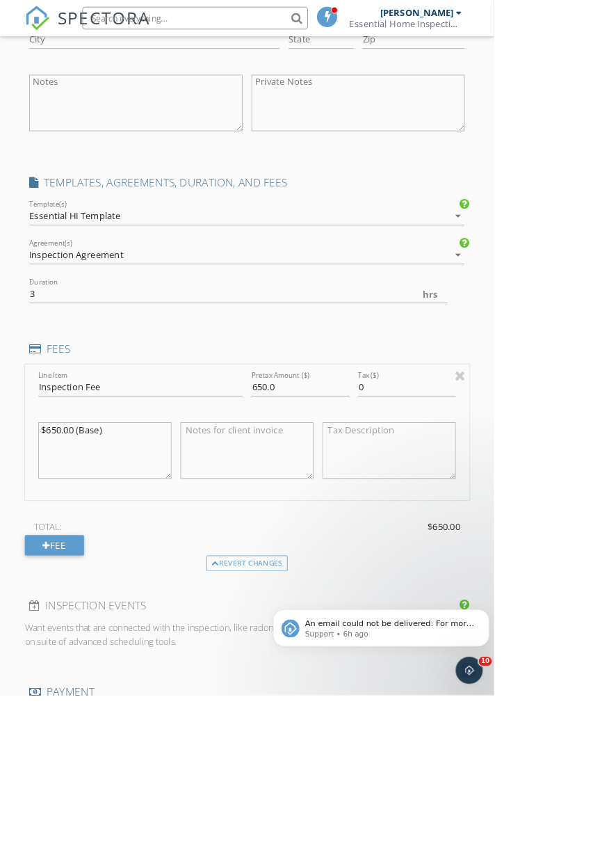
click at [326, 573] on textarea at bounding box center [305, 555] width 164 height 70
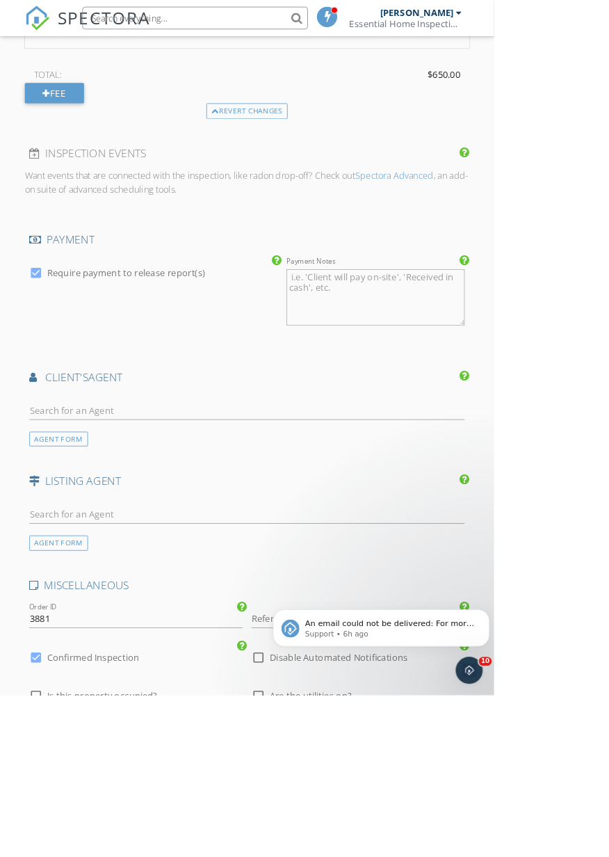
scroll to position [1945, 0]
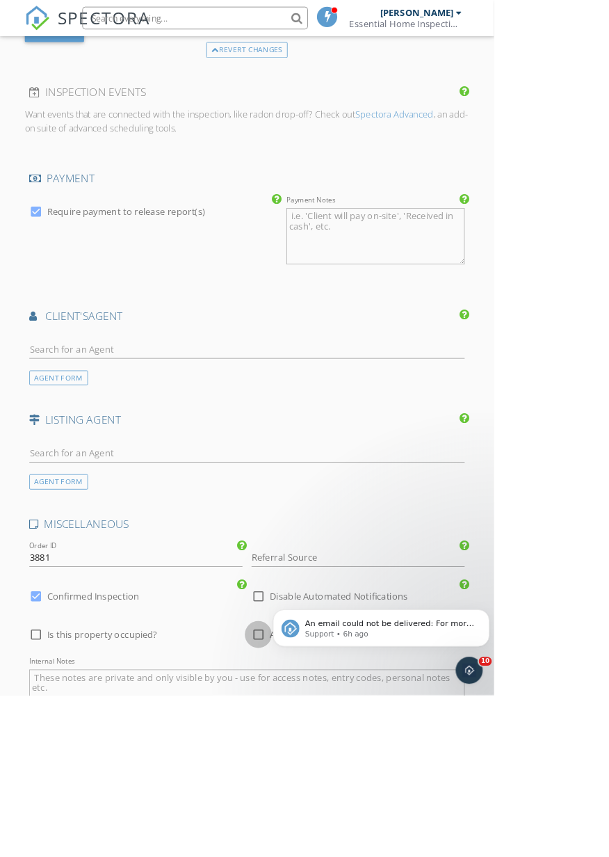
type textarea "$50 discount applied if paid in cash (greenbacks only 💸)"
click at [328, 782] on div at bounding box center [319, 783] width 24 height 24
checkbox input "true"
click at [55, 780] on div at bounding box center [45, 783] width 24 height 24
checkbox input "true"
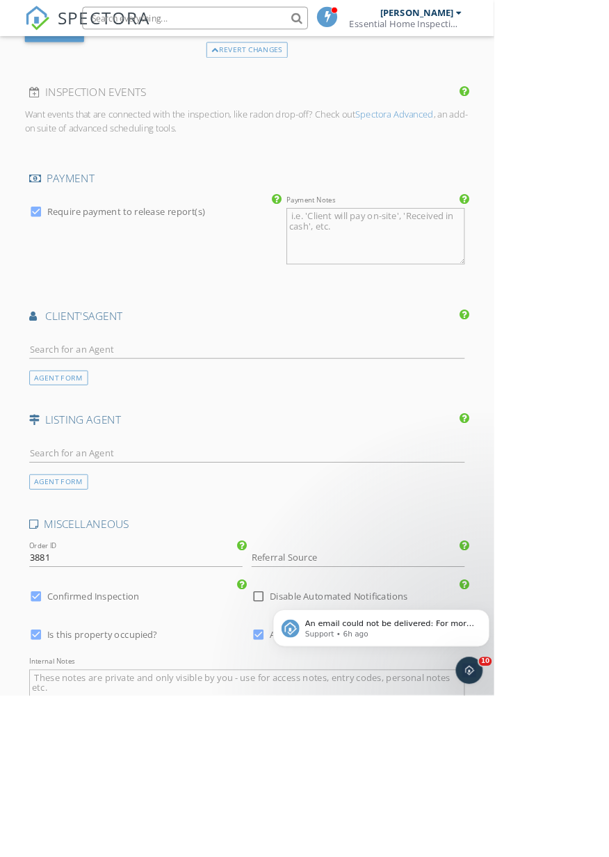
checkbox input "true"
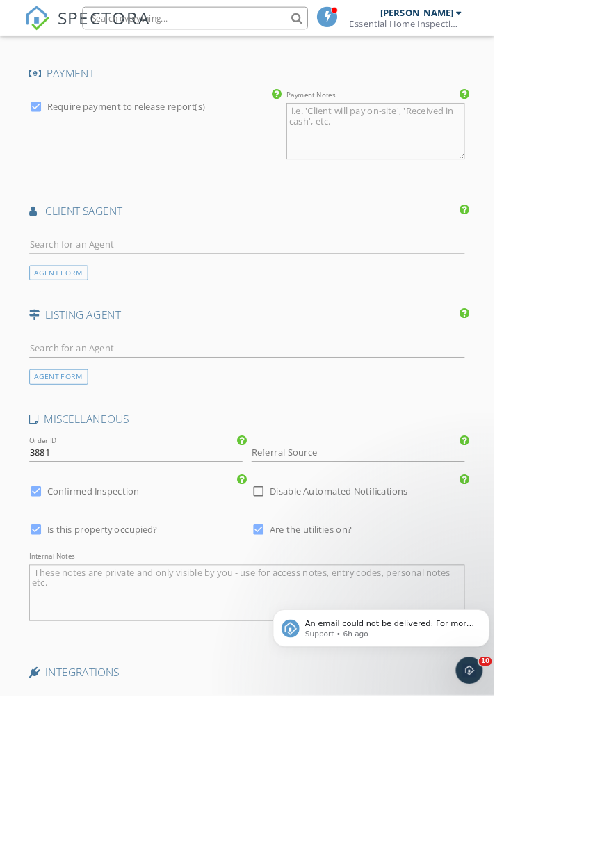
scroll to position [2082, 0]
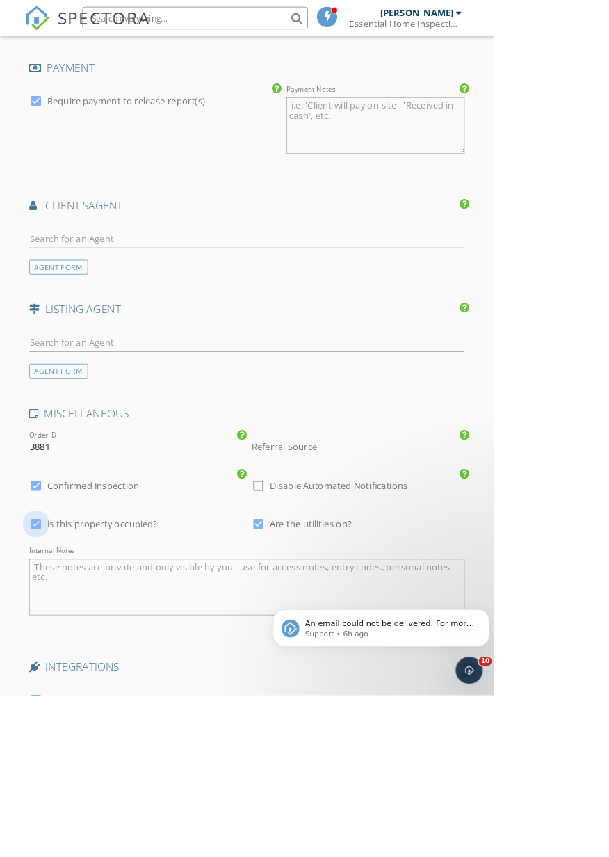
click at [42, 642] on div at bounding box center [45, 646] width 24 height 24
checkbox input "false"
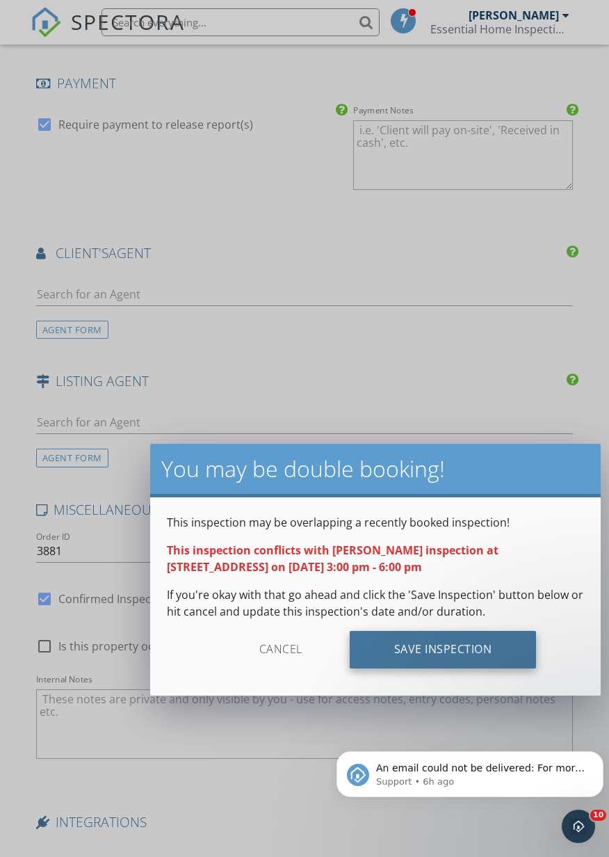
click at [459, 652] on div "Save Inspection" at bounding box center [443, 650] width 187 height 38
